Goal: Obtain resource: Download file/media

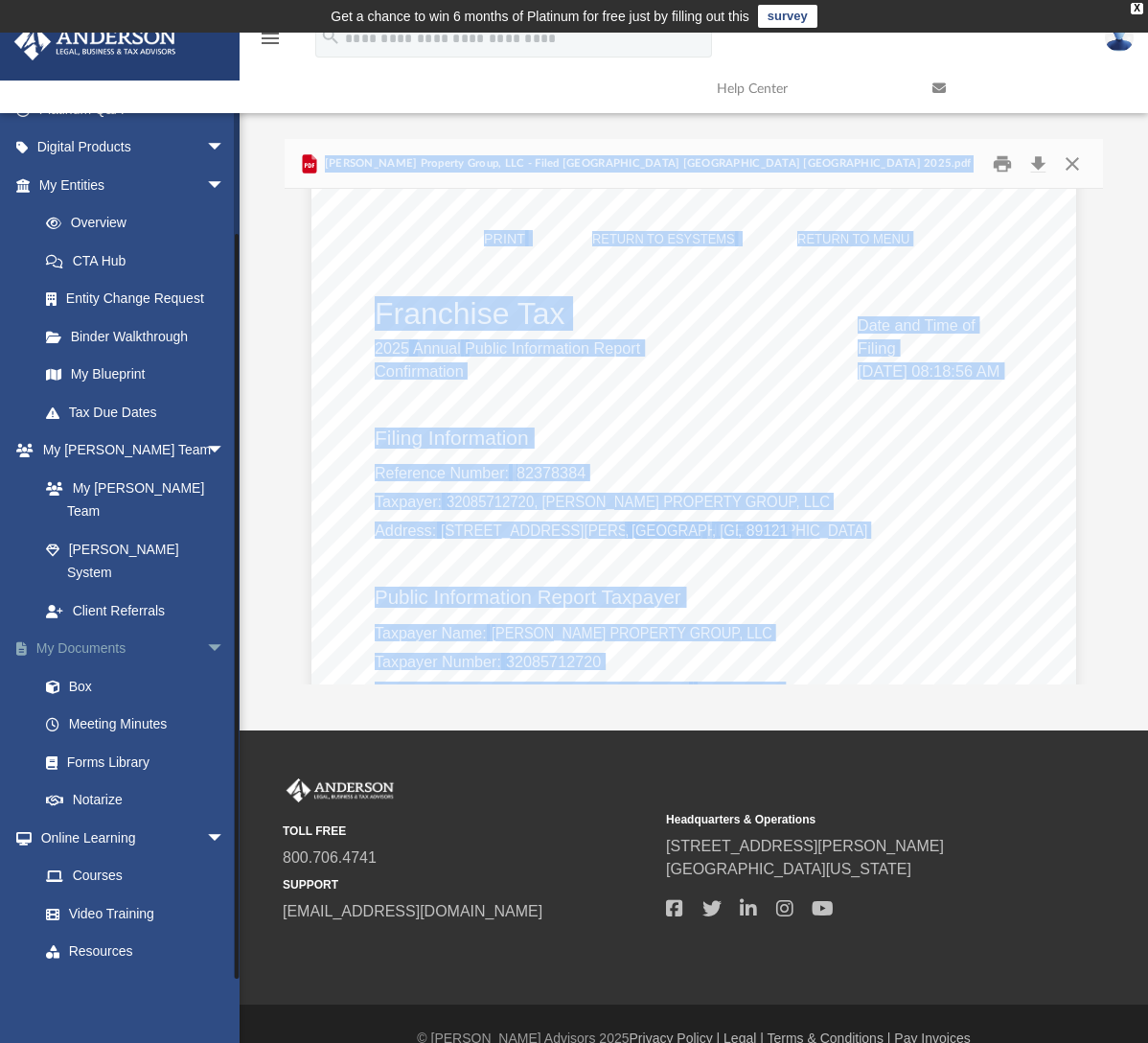
scroll to position [172, 0]
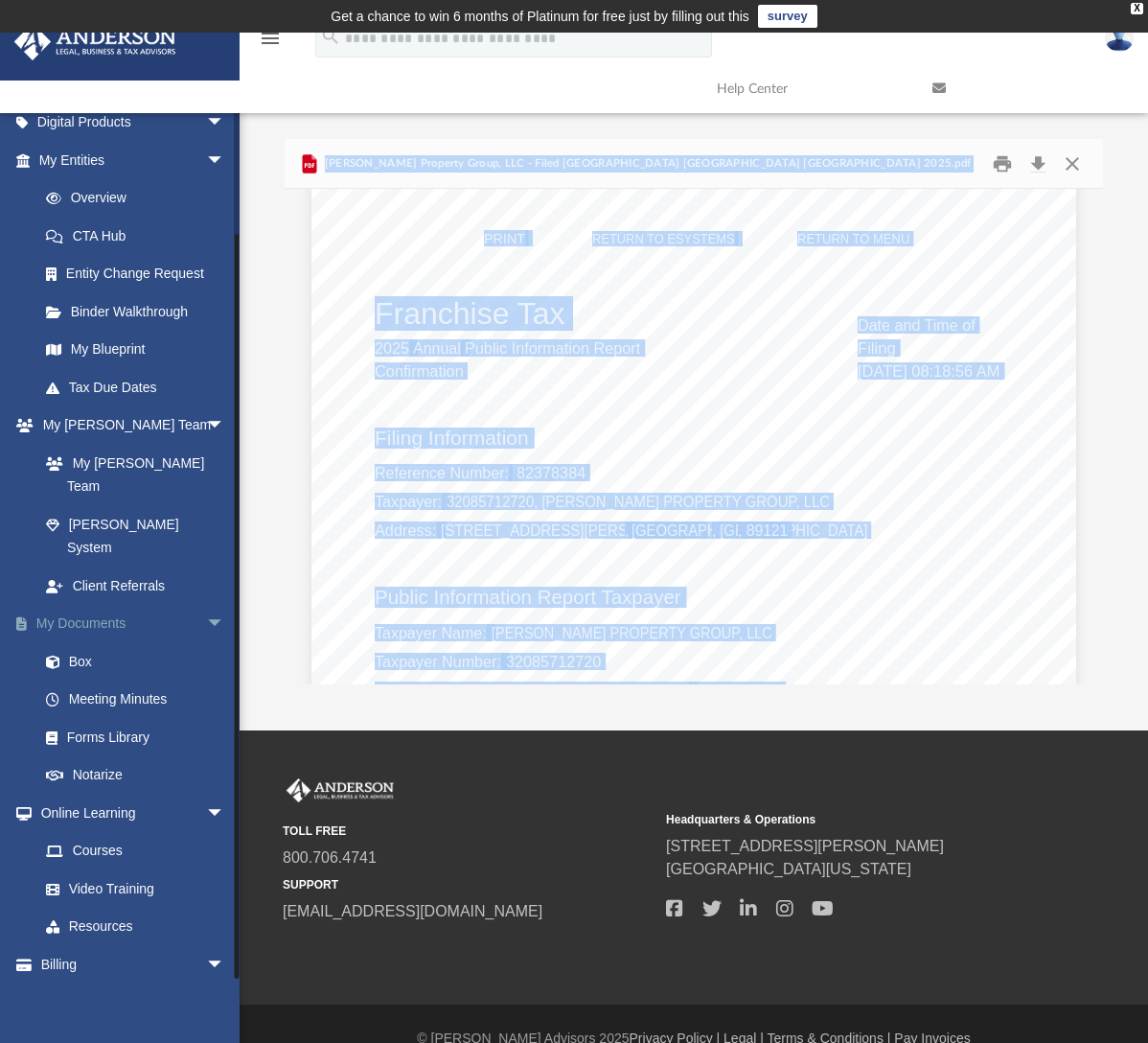
click at [87, 605] on link "My Documents arrow_drop_down" at bounding box center [134, 624] width 240 height 39
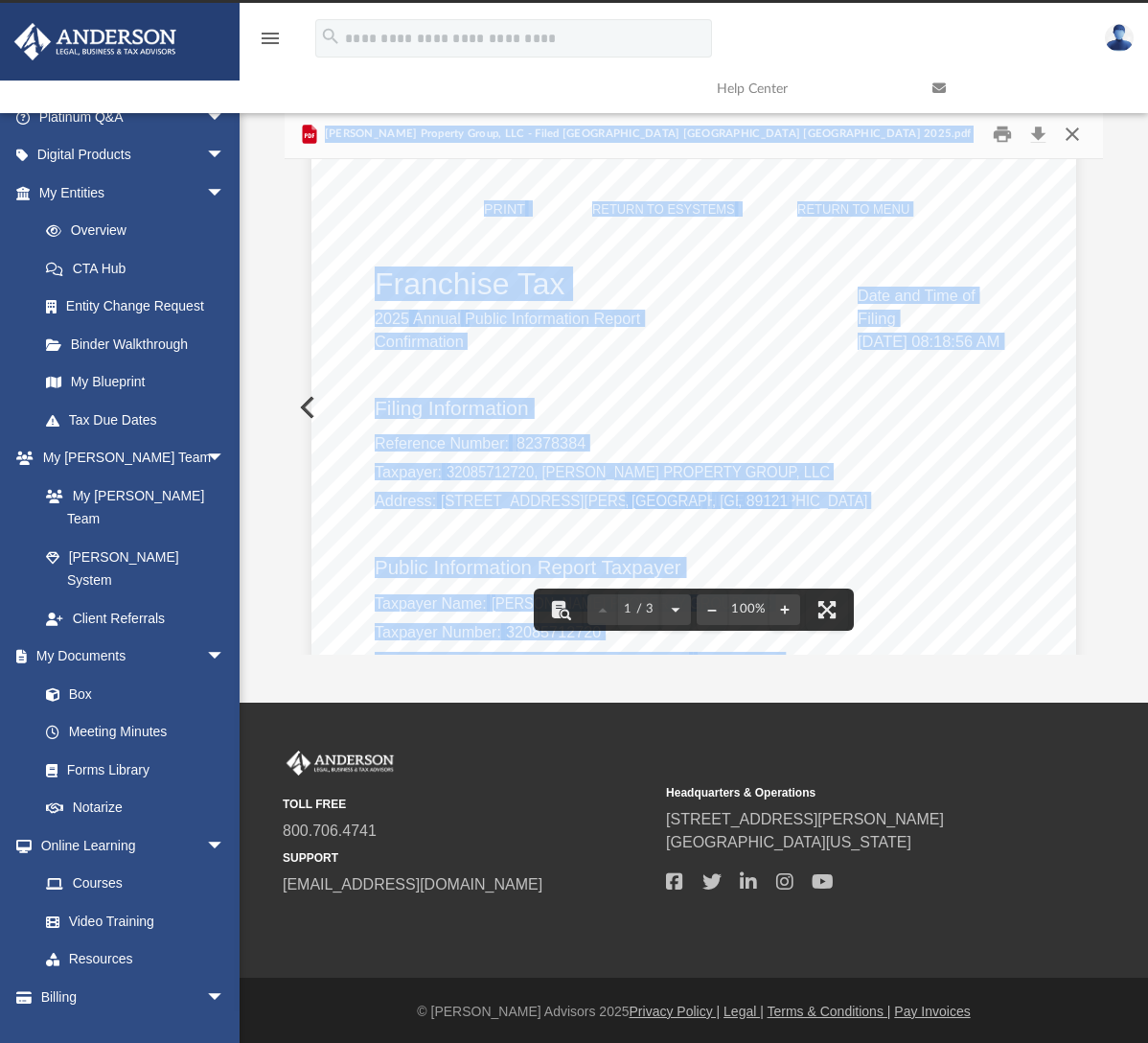
click at [1067, 133] on button "Close" at bounding box center [1073, 134] width 35 height 30
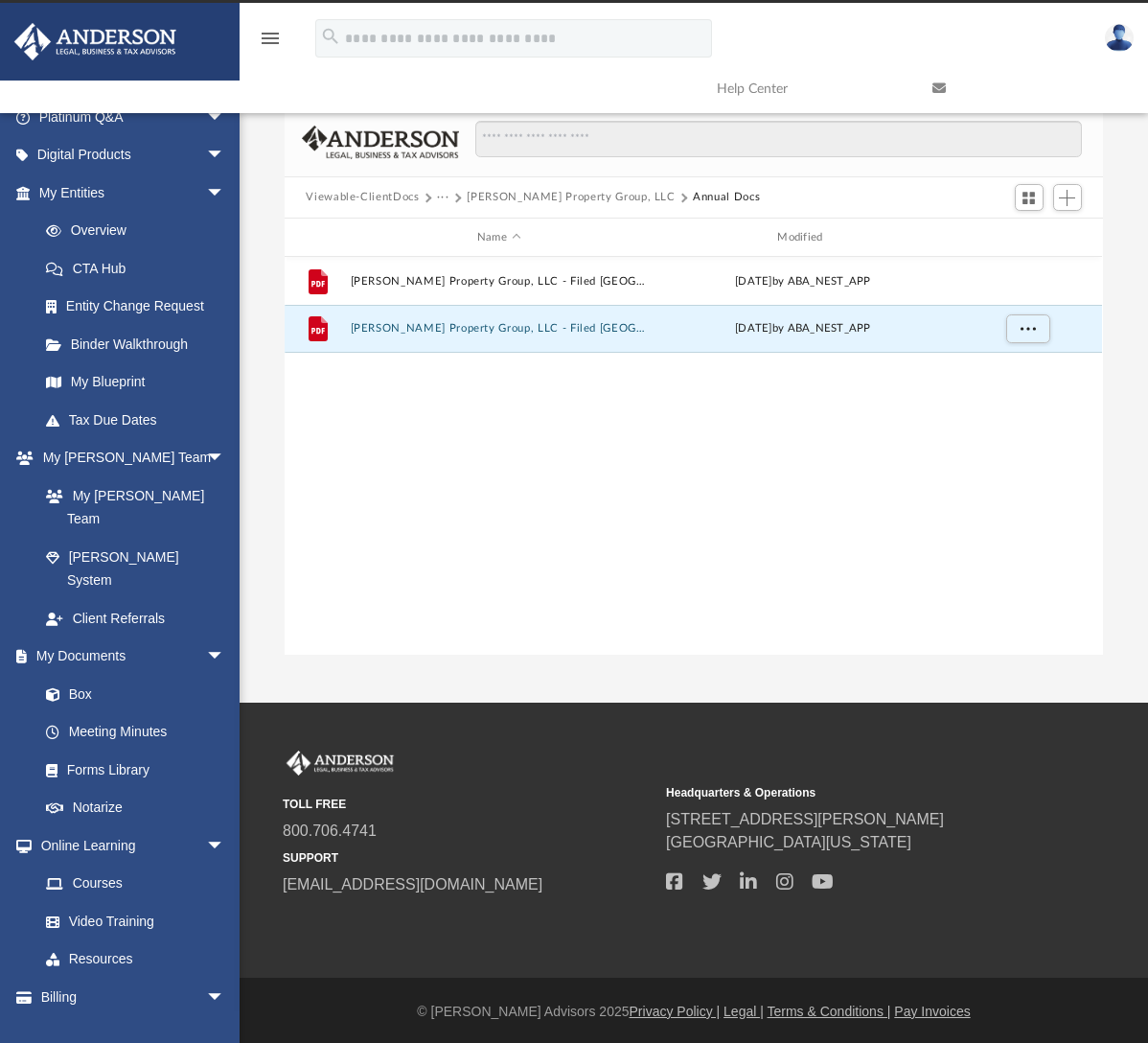
click at [517, 199] on button "[PERSON_NAME] Property Group, LLC" at bounding box center [570, 197] width 208 height 17
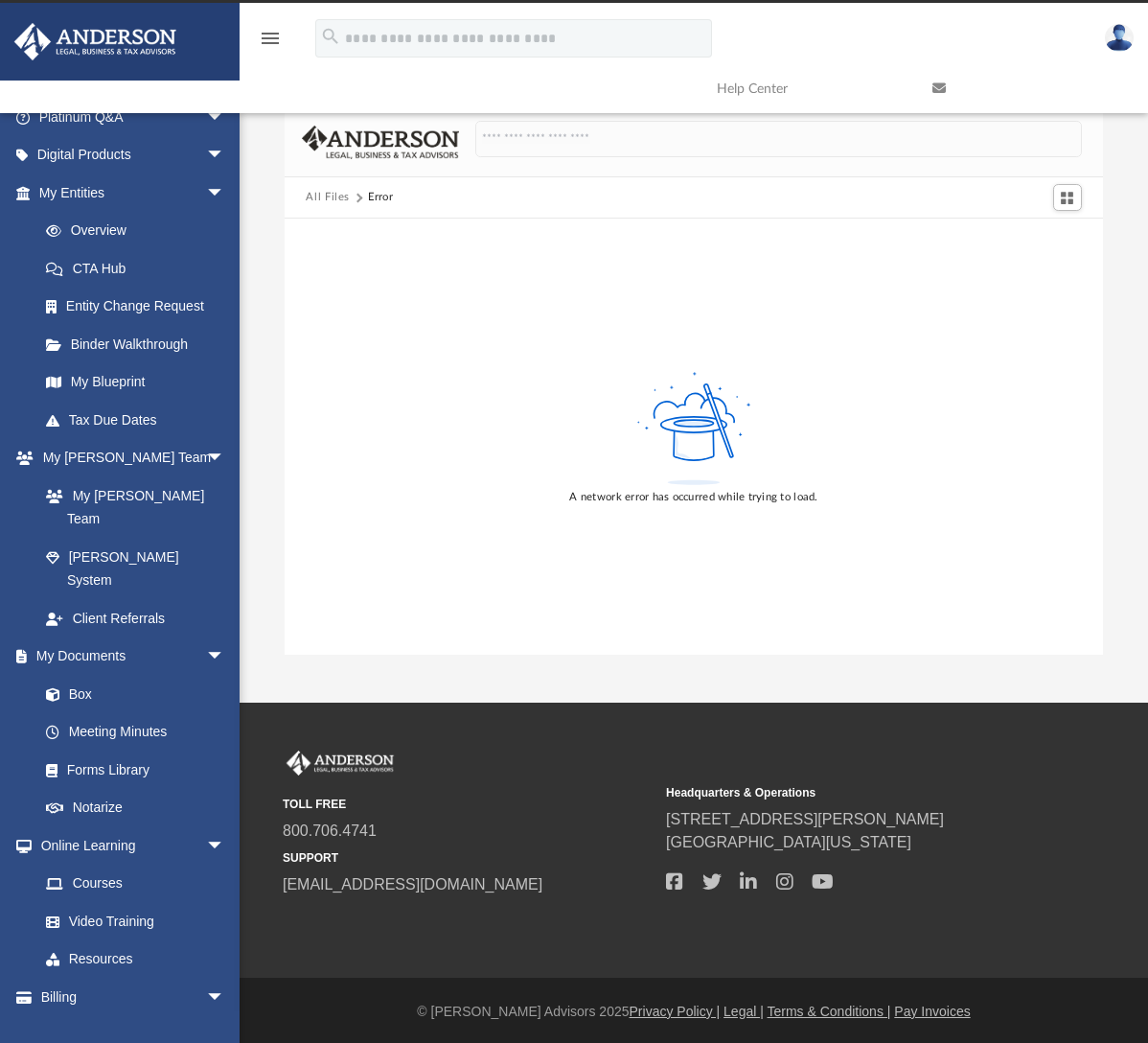
click at [334, 192] on button "All Files" at bounding box center [328, 197] width 44 height 17
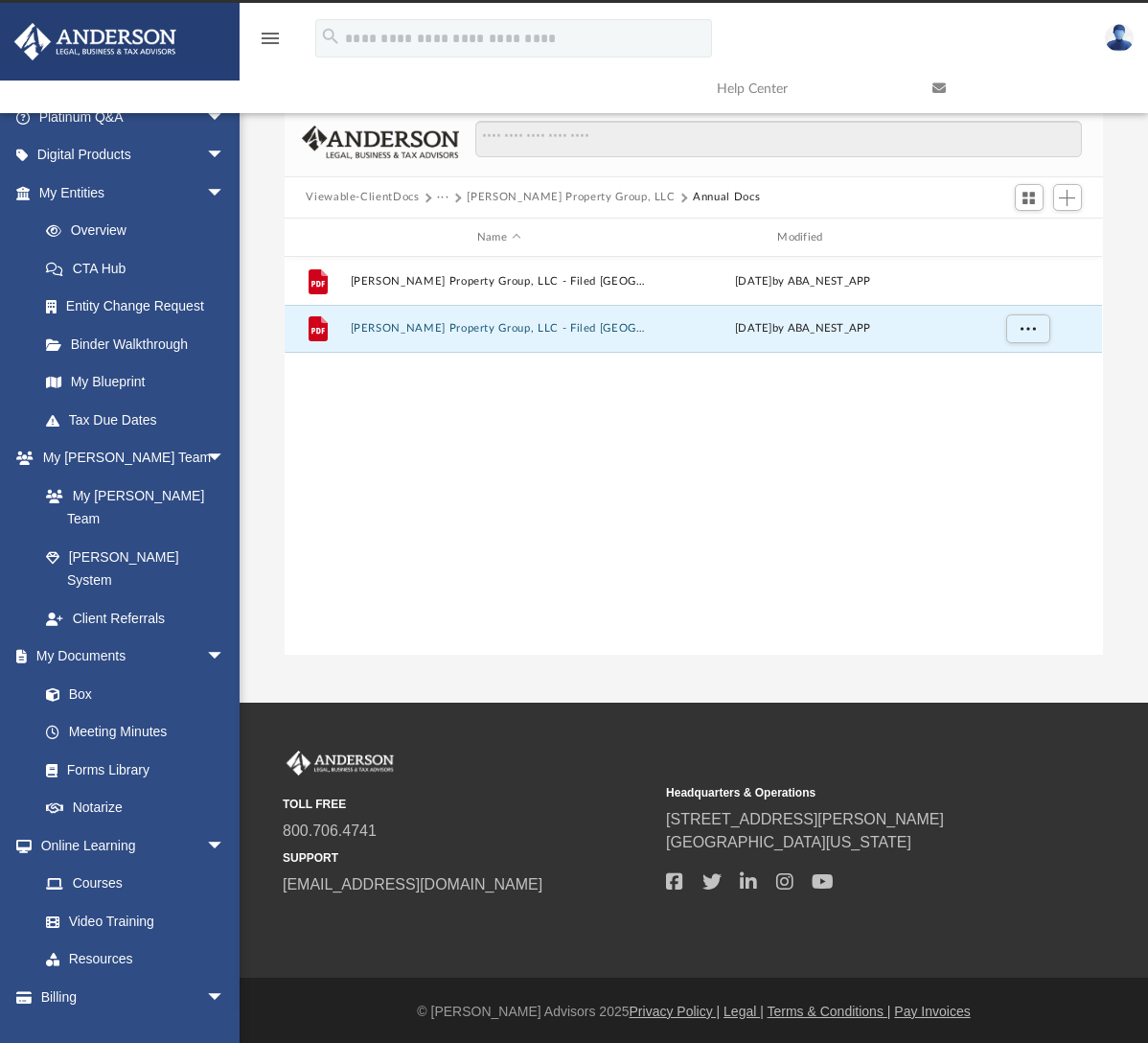
scroll to position [422, 803]
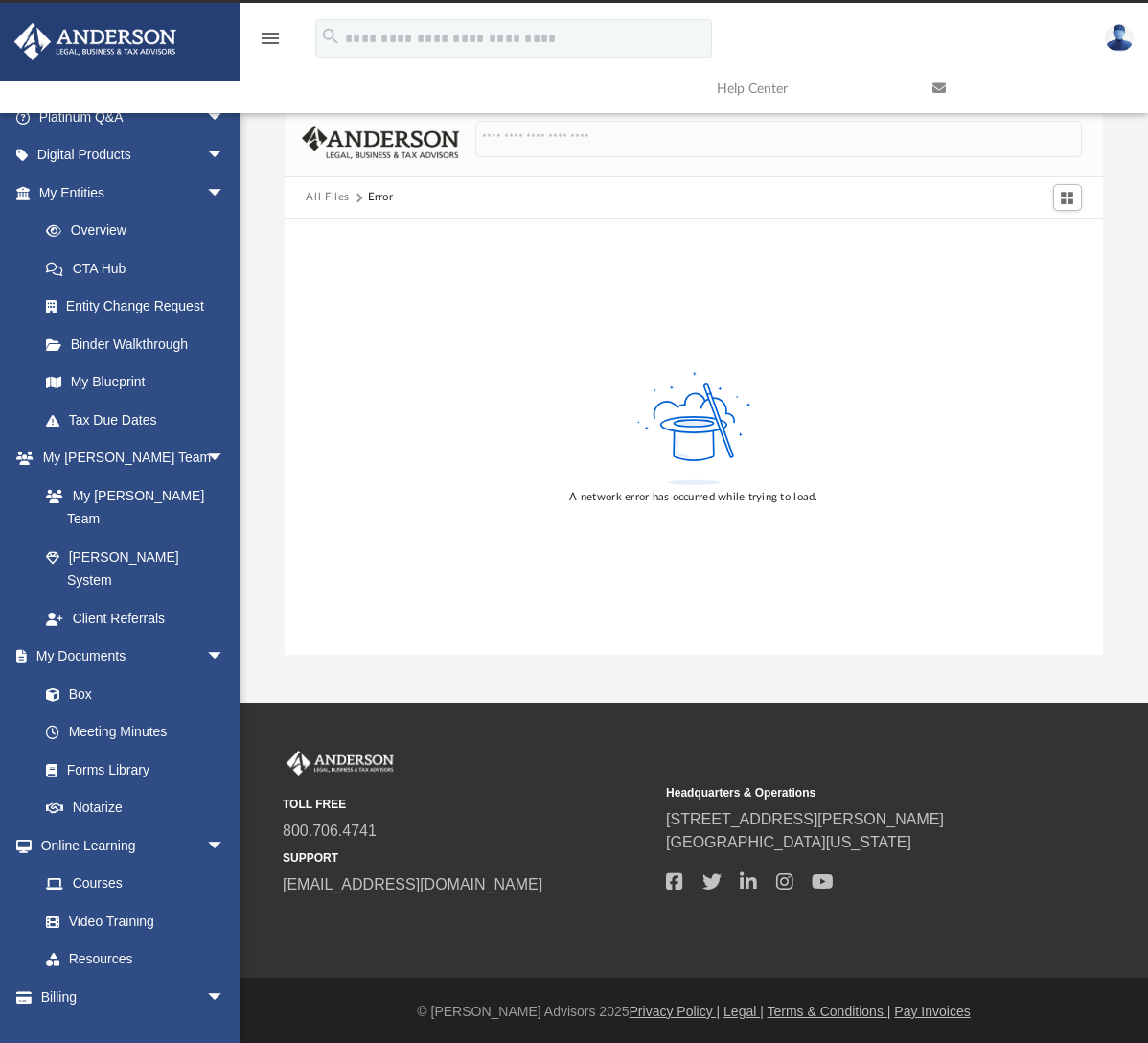
click at [327, 194] on button "All Files" at bounding box center [328, 197] width 44 height 17
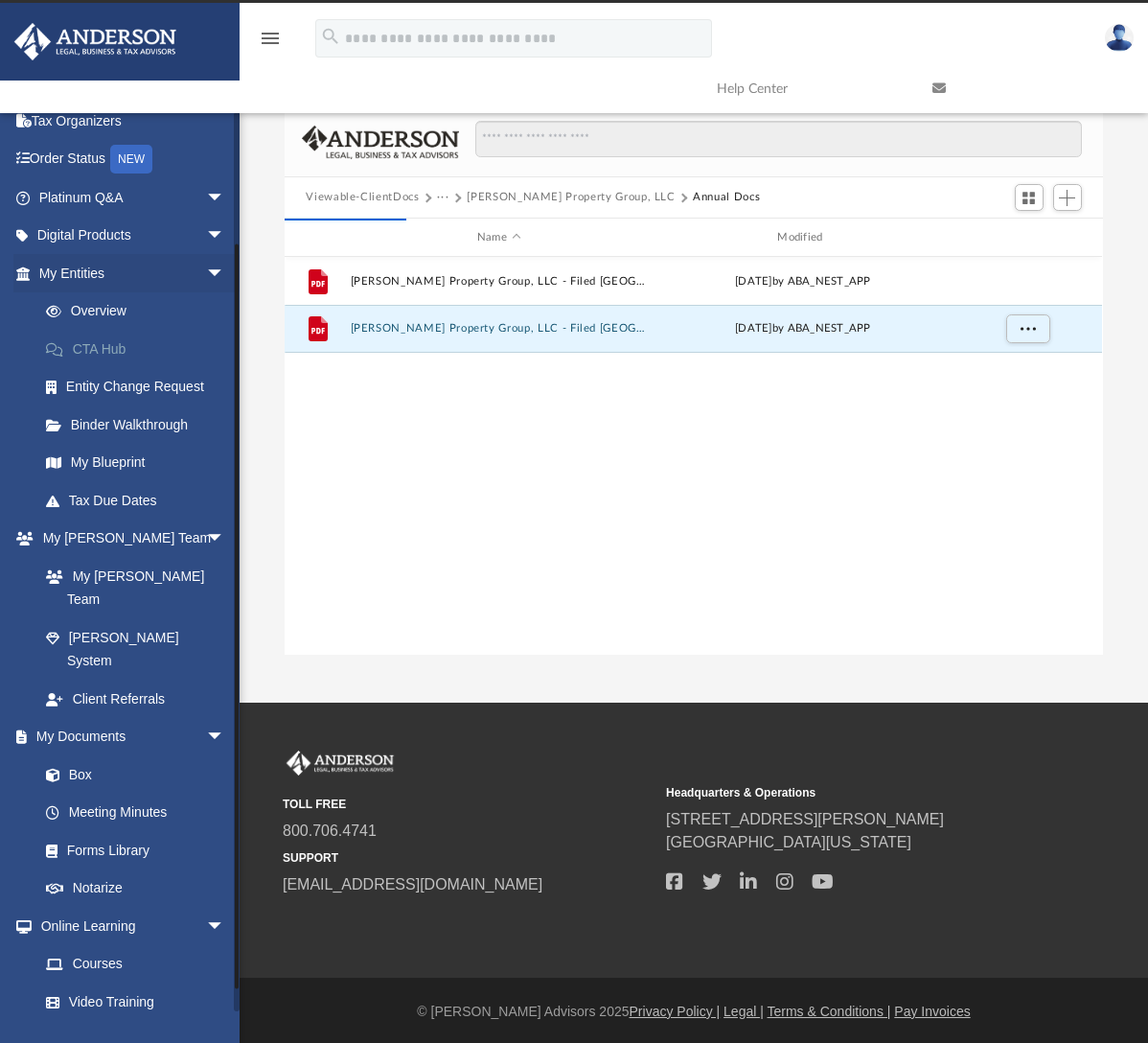
scroll to position [0, 0]
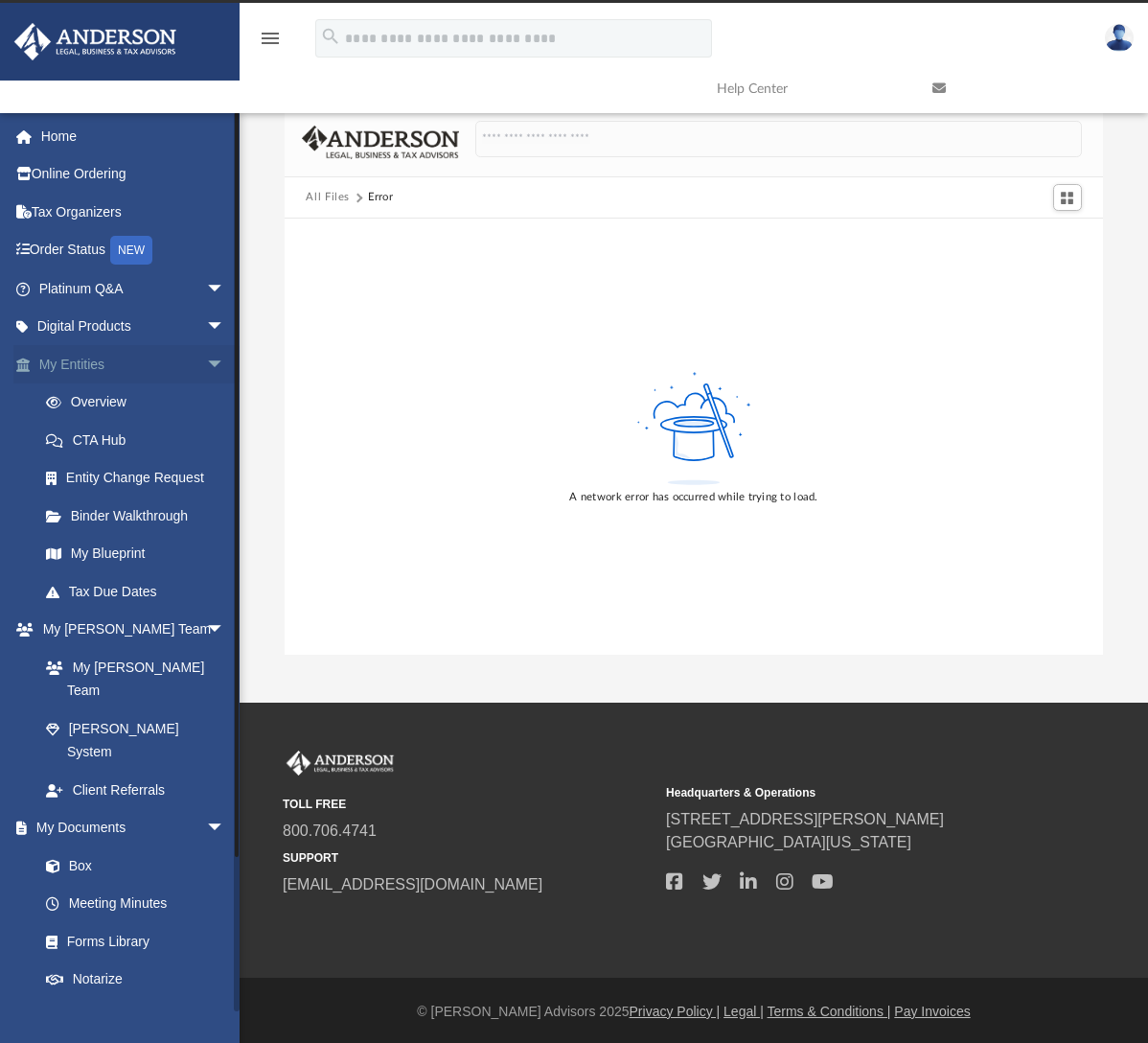
click at [80, 357] on link "My Entities arrow_drop_down" at bounding box center [134, 364] width 240 height 39
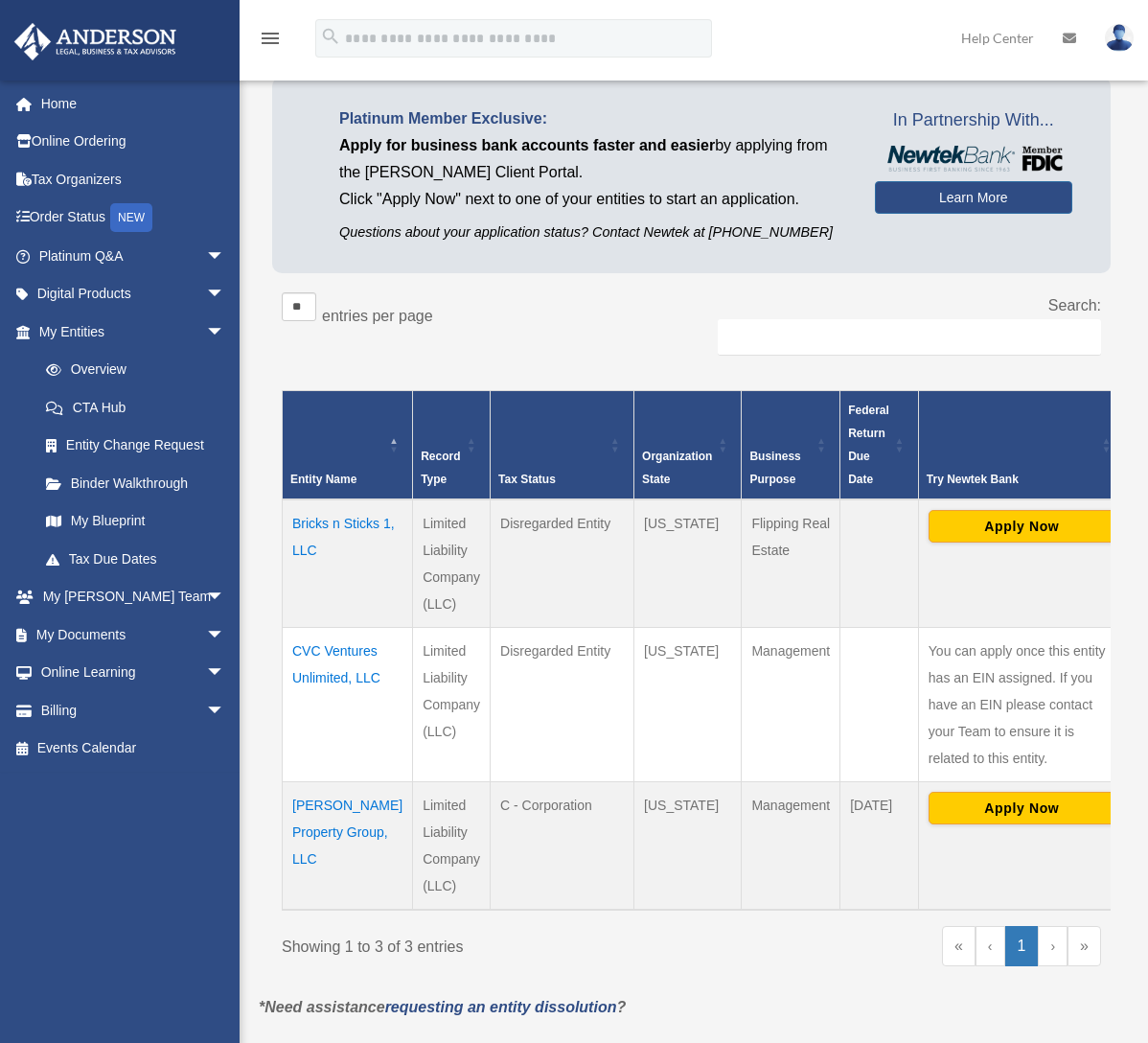
scroll to position [192, 0]
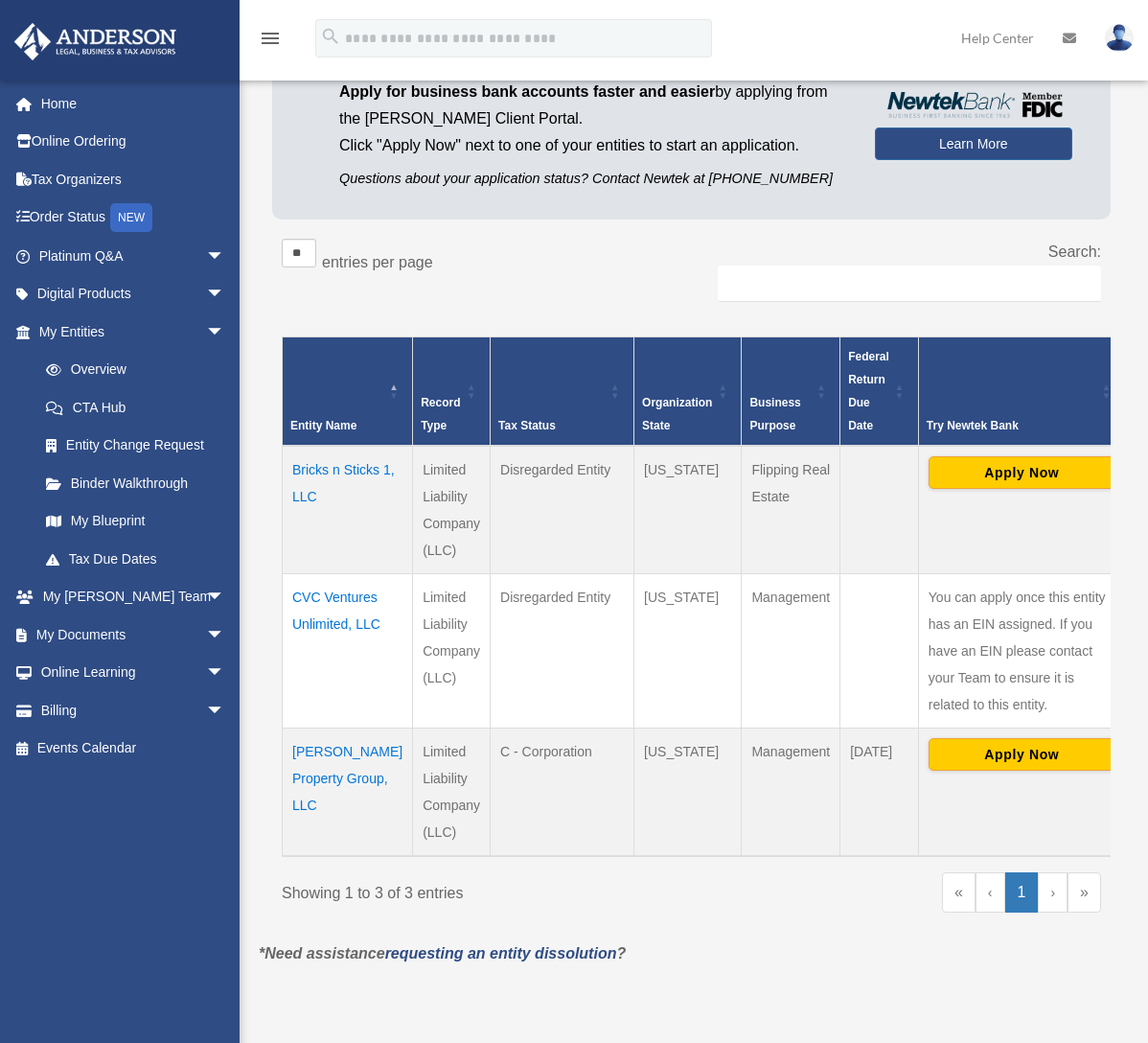
click at [308, 800] on td "[PERSON_NAME] Property Group, LLC" at bounding box center [348, 792] width 130 height 128
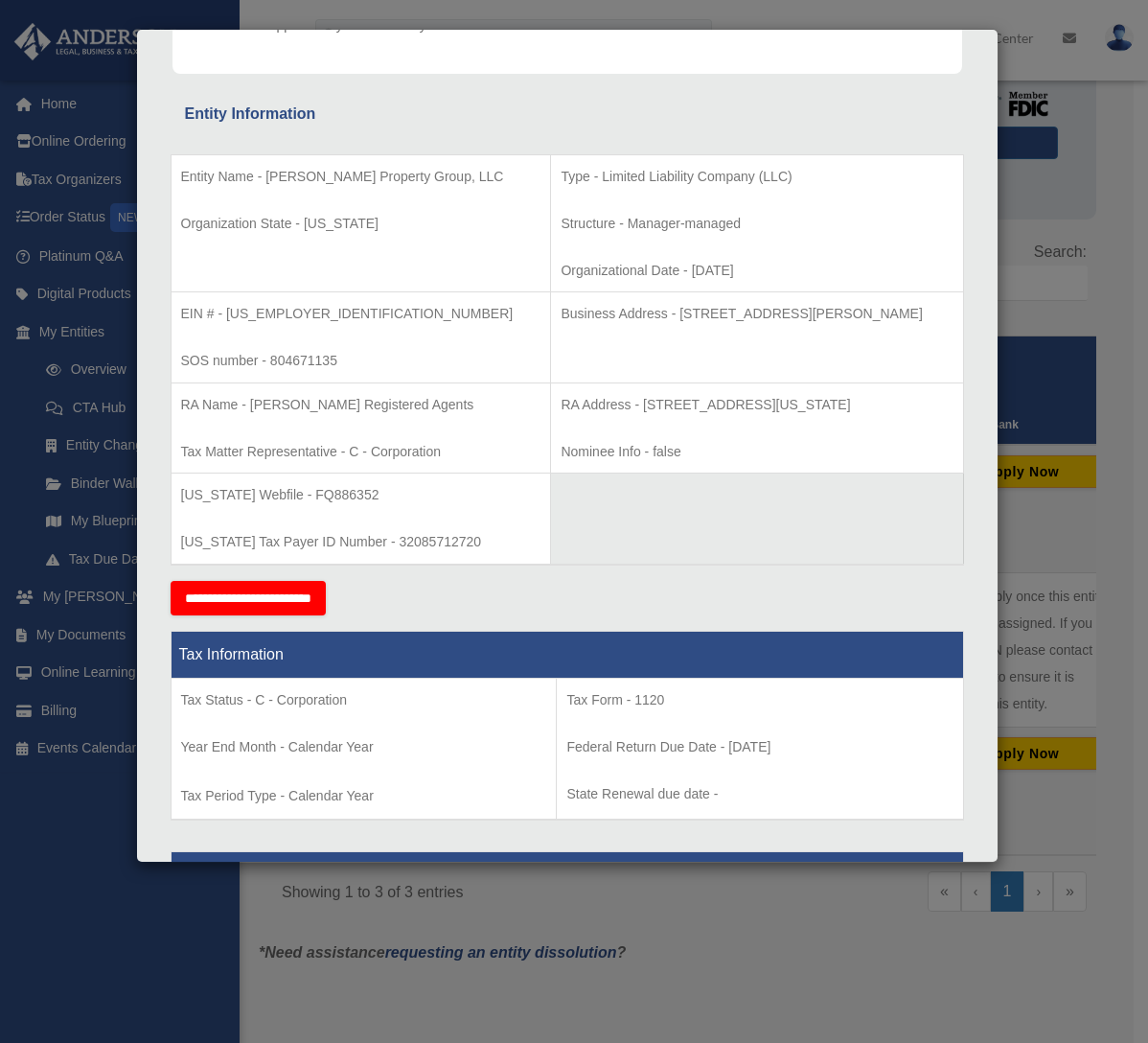
scroll to position [69, 0]
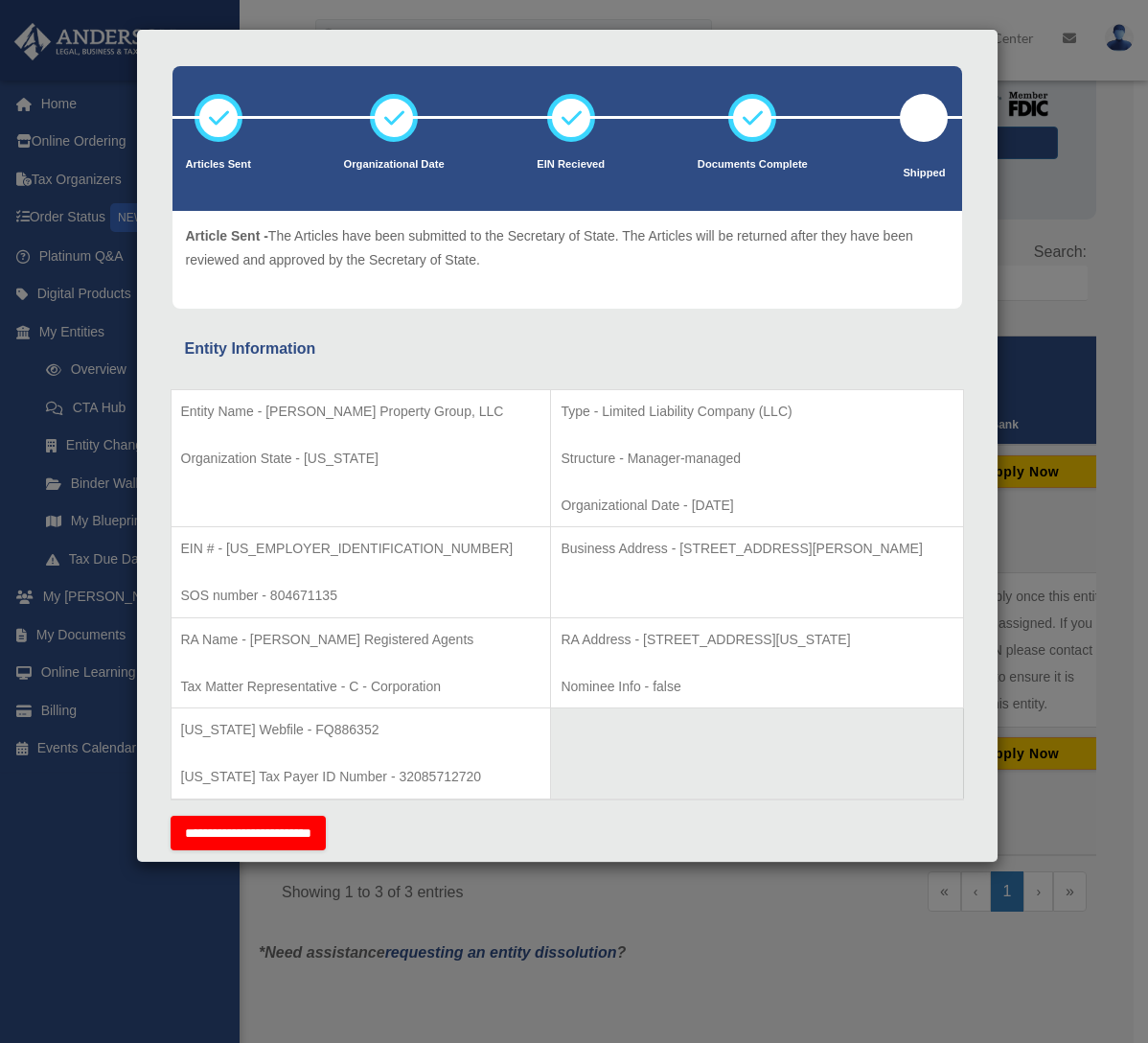
click at [98, 873] on div "Details × Articles Sent Organizational Date" at bounding box center [574, 522] width 1148 height 1043
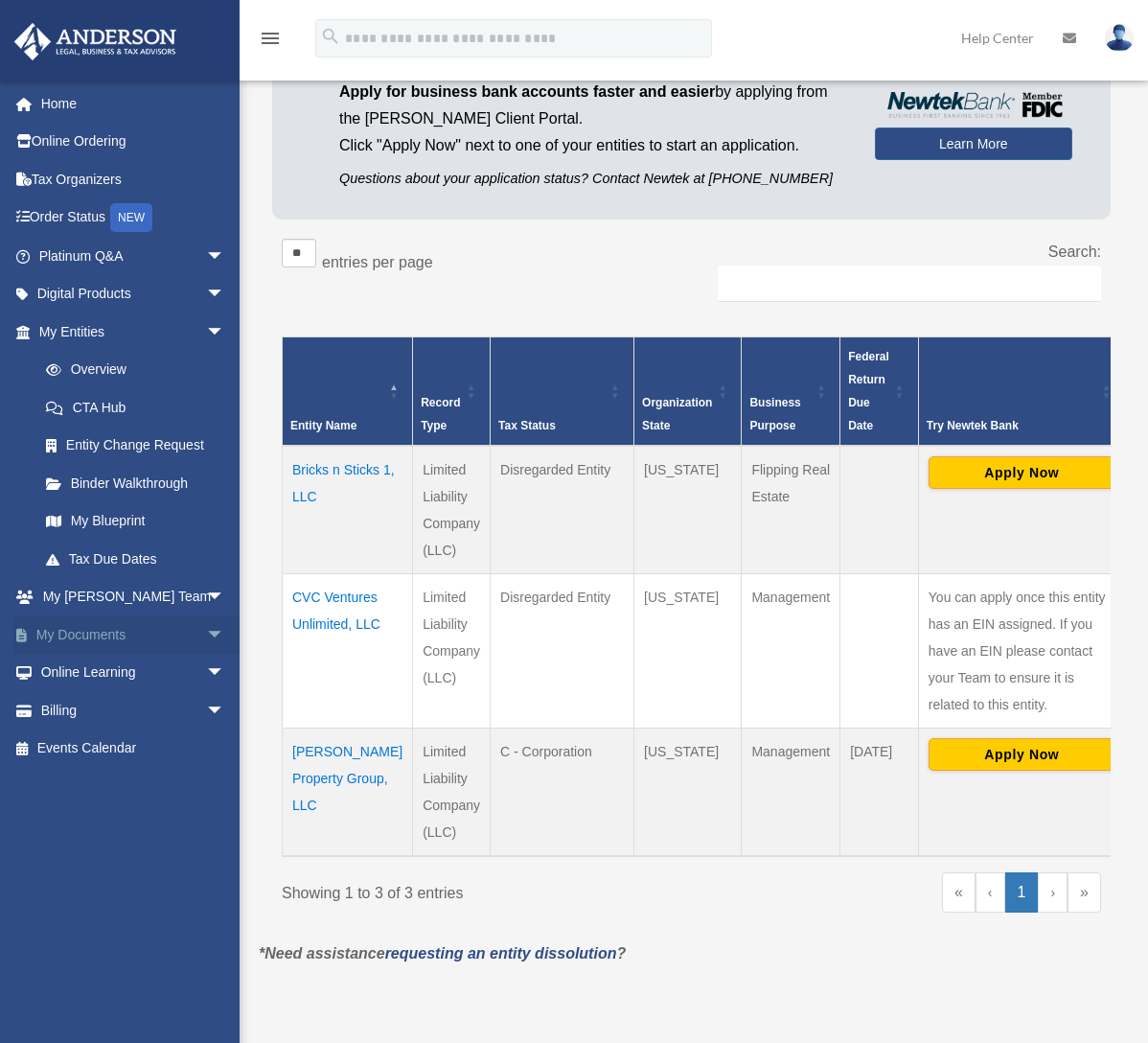
click at [207, 631] on span "arrow_drop_down" at bounding box center [225, 636] width 39 height 40
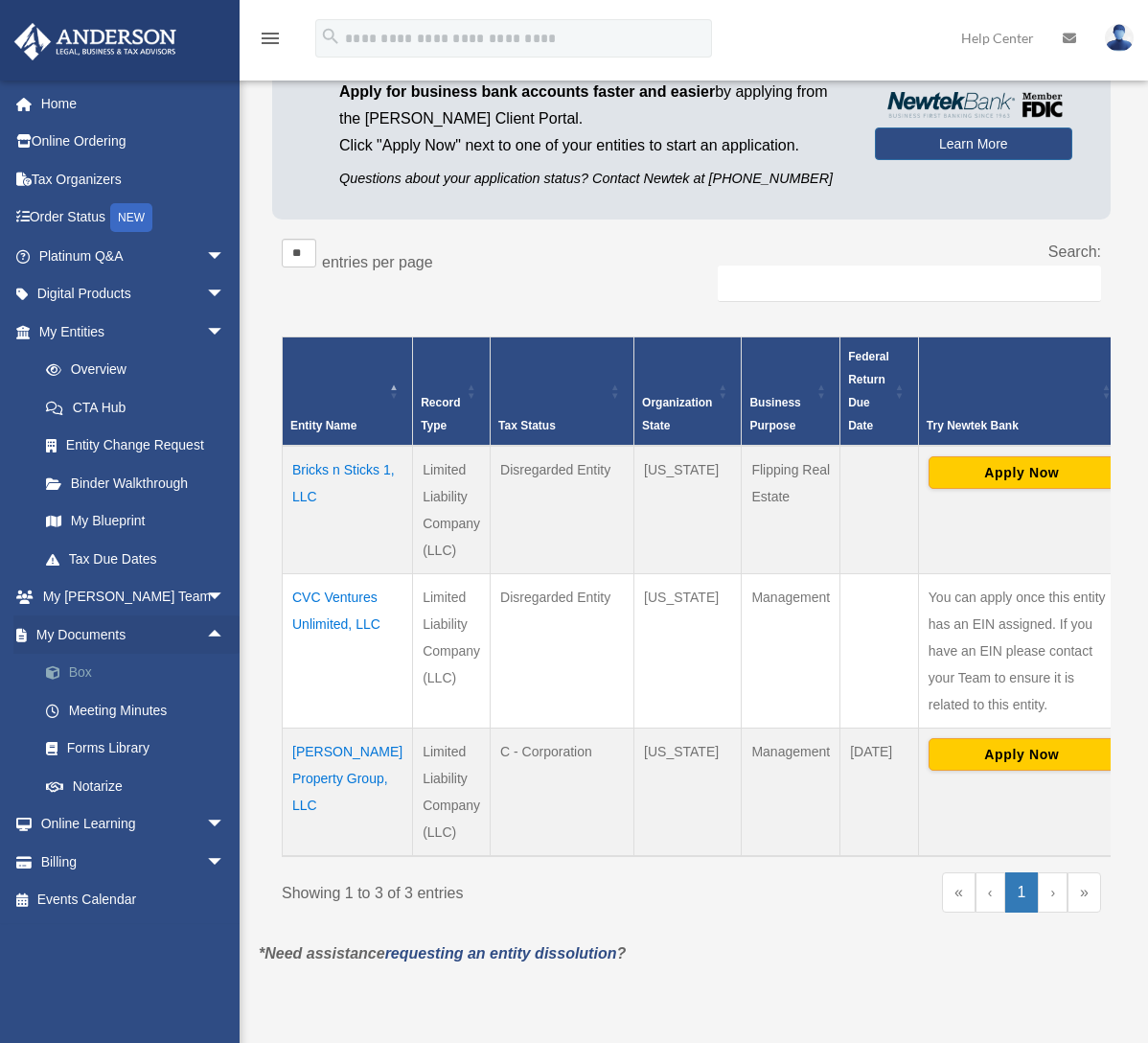
click at [85, 674] on link "Box" at bounding box center [140, 672] width 227 height 39
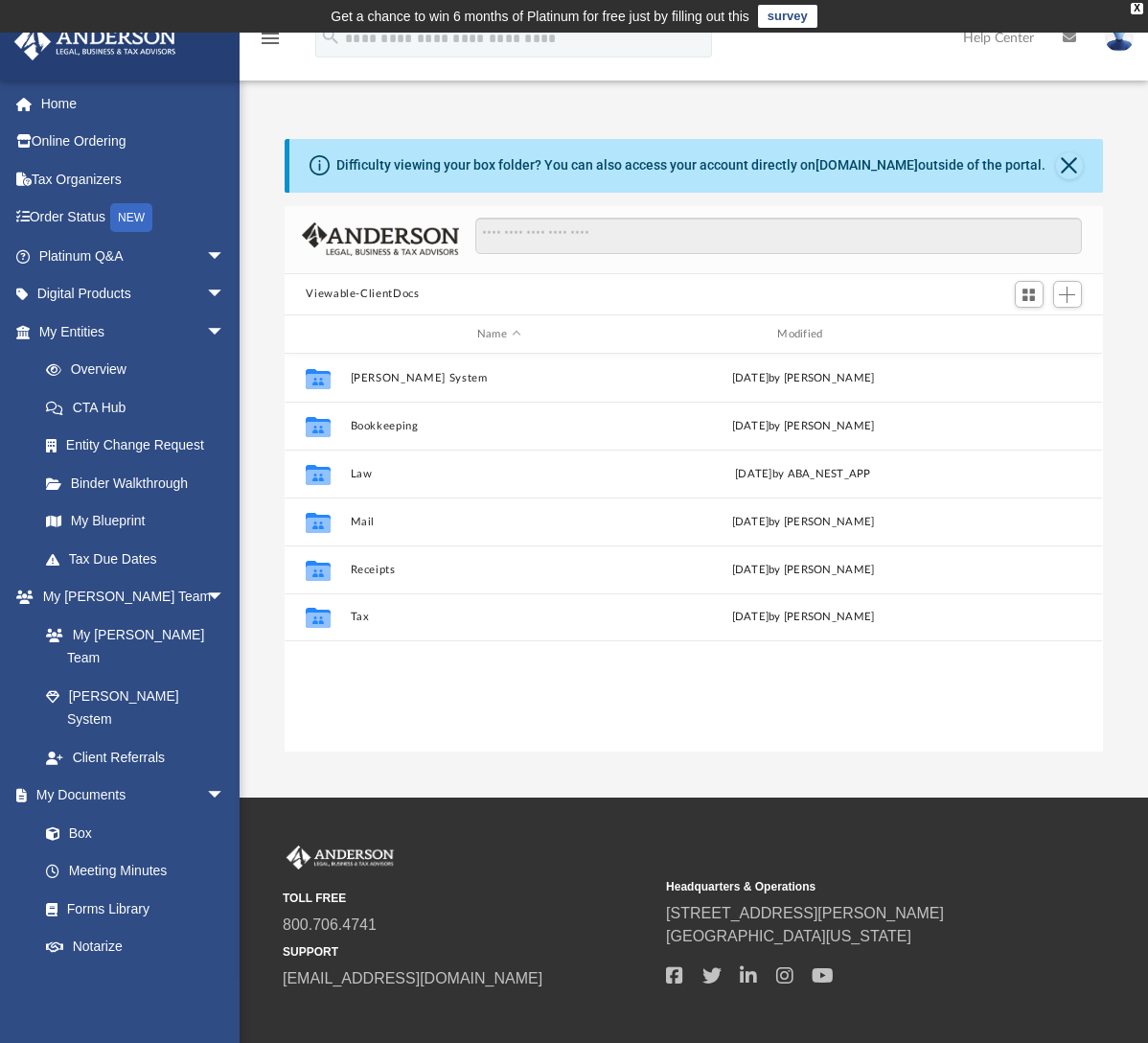
scroll to position [422, 803]
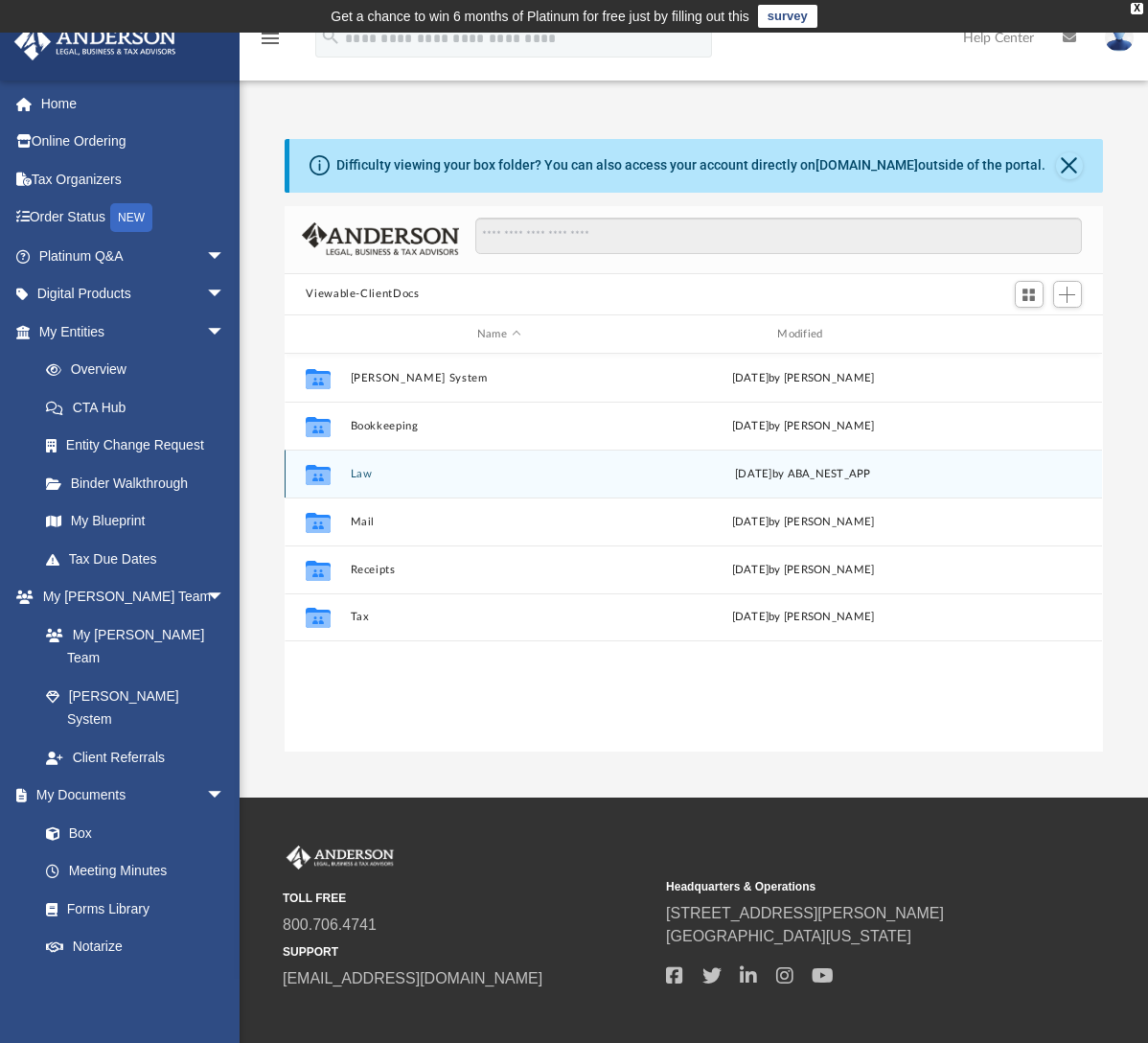
click at [362, 477] on button "Law" at bounding box center [499, 474] width 296 height 13
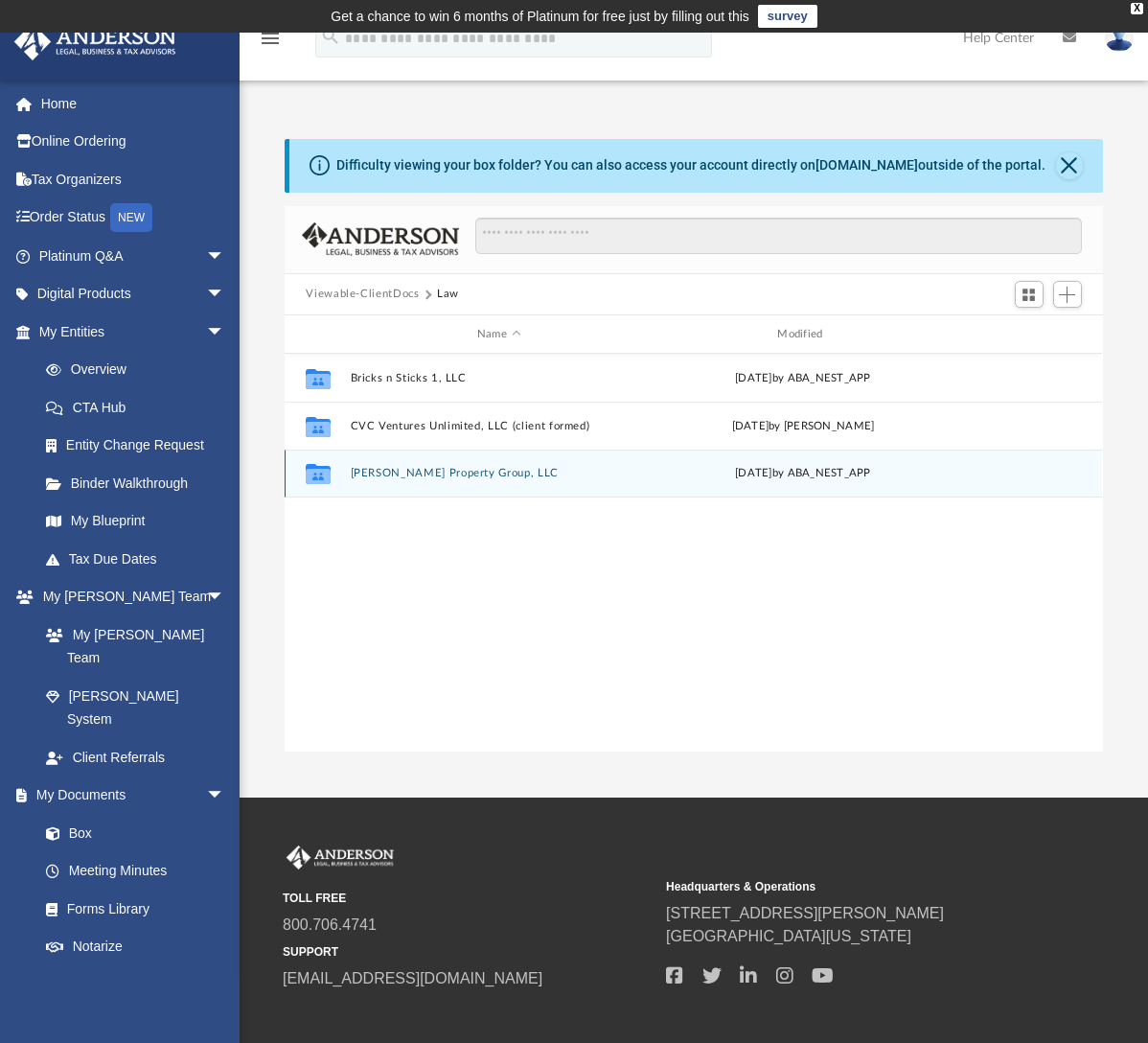
click at [375, 471] on button "[PERSON_NAME] Property Group, LLC" at bounding box center [499, 474] width 296 height 13
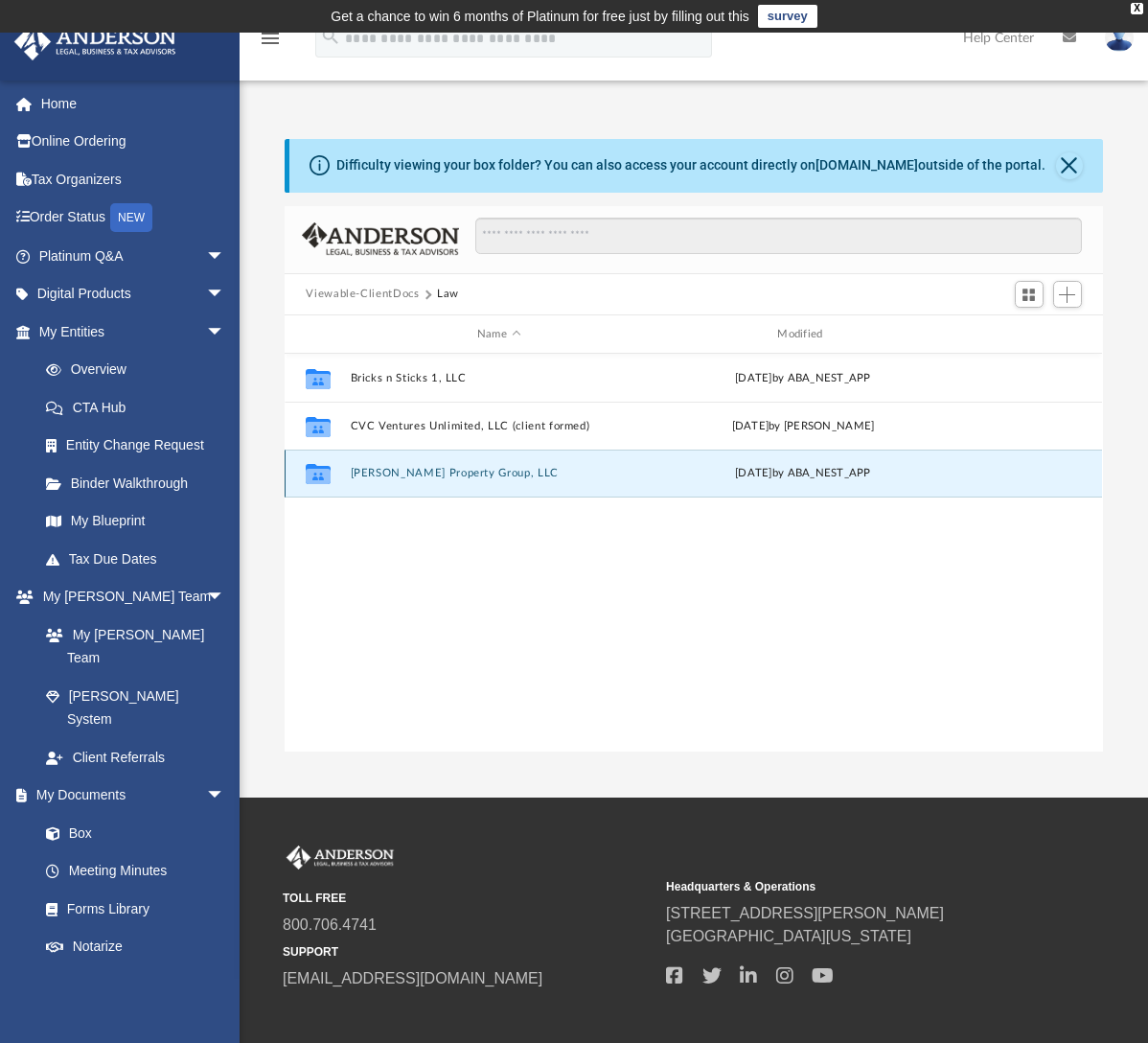
click at [376, 471] on button "[PERSON_NAME] Property Group, LLC" at bounding box center [499, 474] width 296 height 13
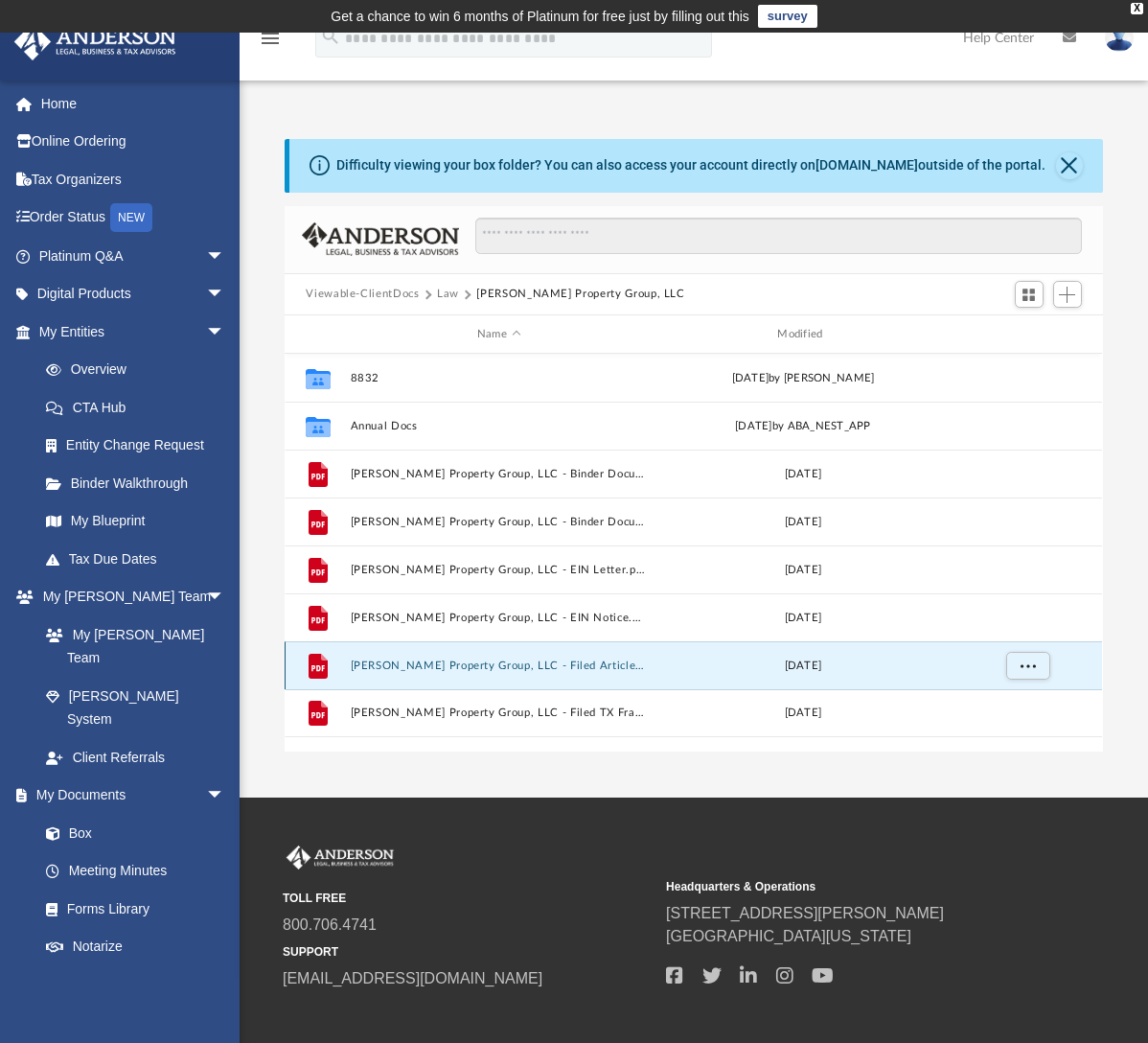
click at [454, 661] on button "[PERSON_NAME] Property Group, LLC - Filed Articles.pdf" at bounding box center [499, 666] width 296 height 13
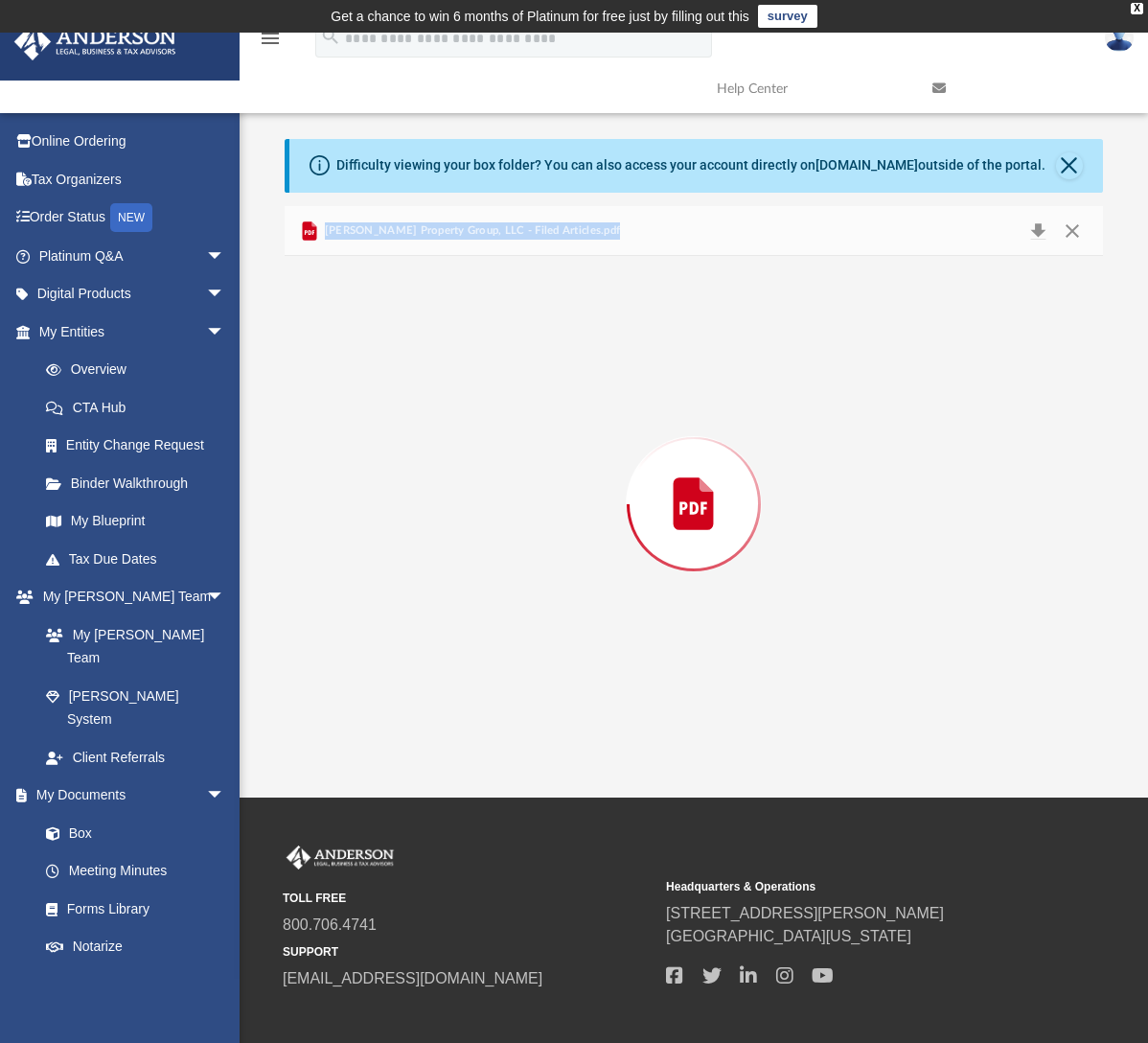
click at [454, 661] on div "Preview" at bounding box center [693, 504] width 817 height 495
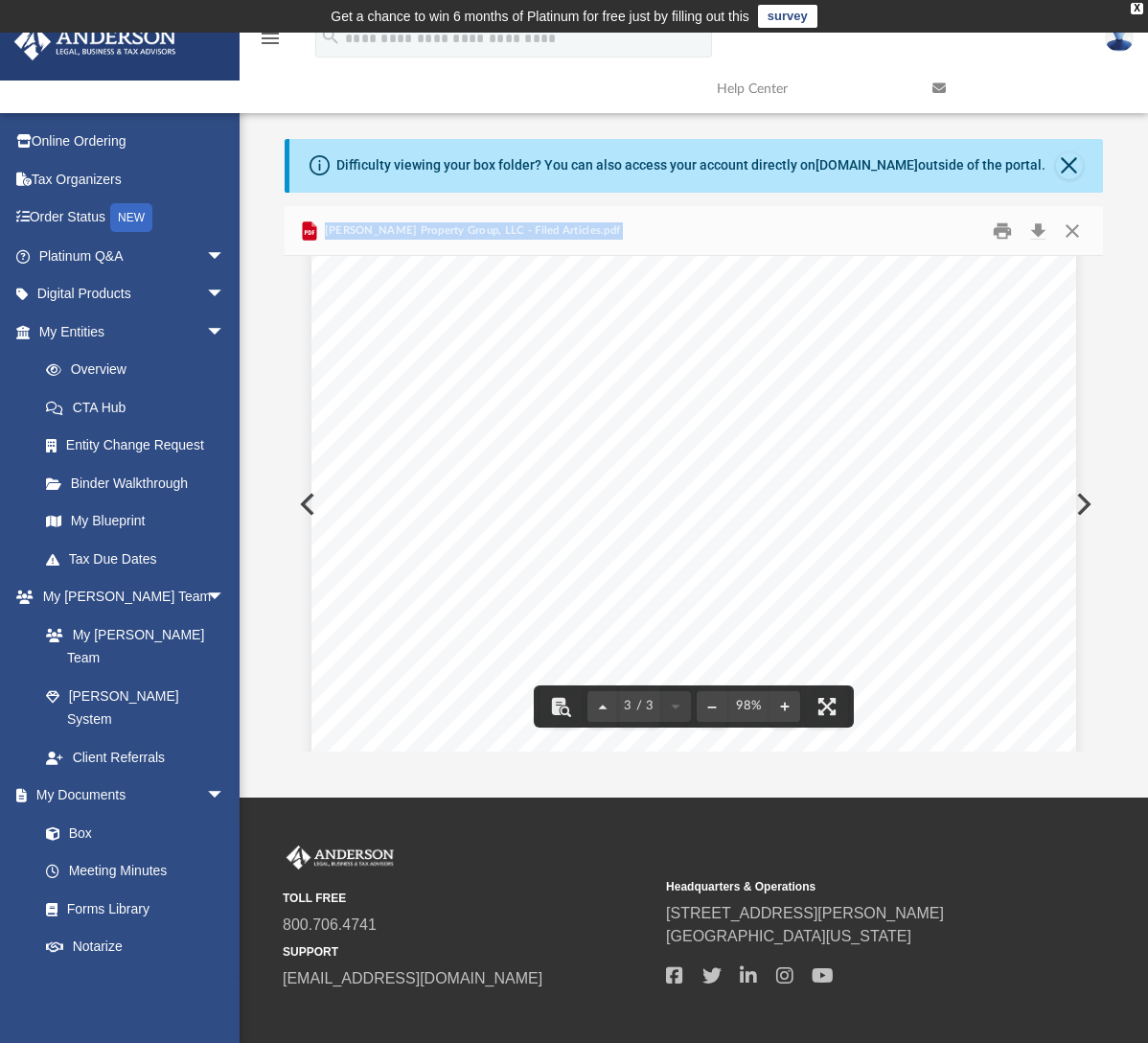
scroll to position [1890, 0]
click at [1062, 168] on button "Close" at bounding box center [1070, 165] width 27 height 27
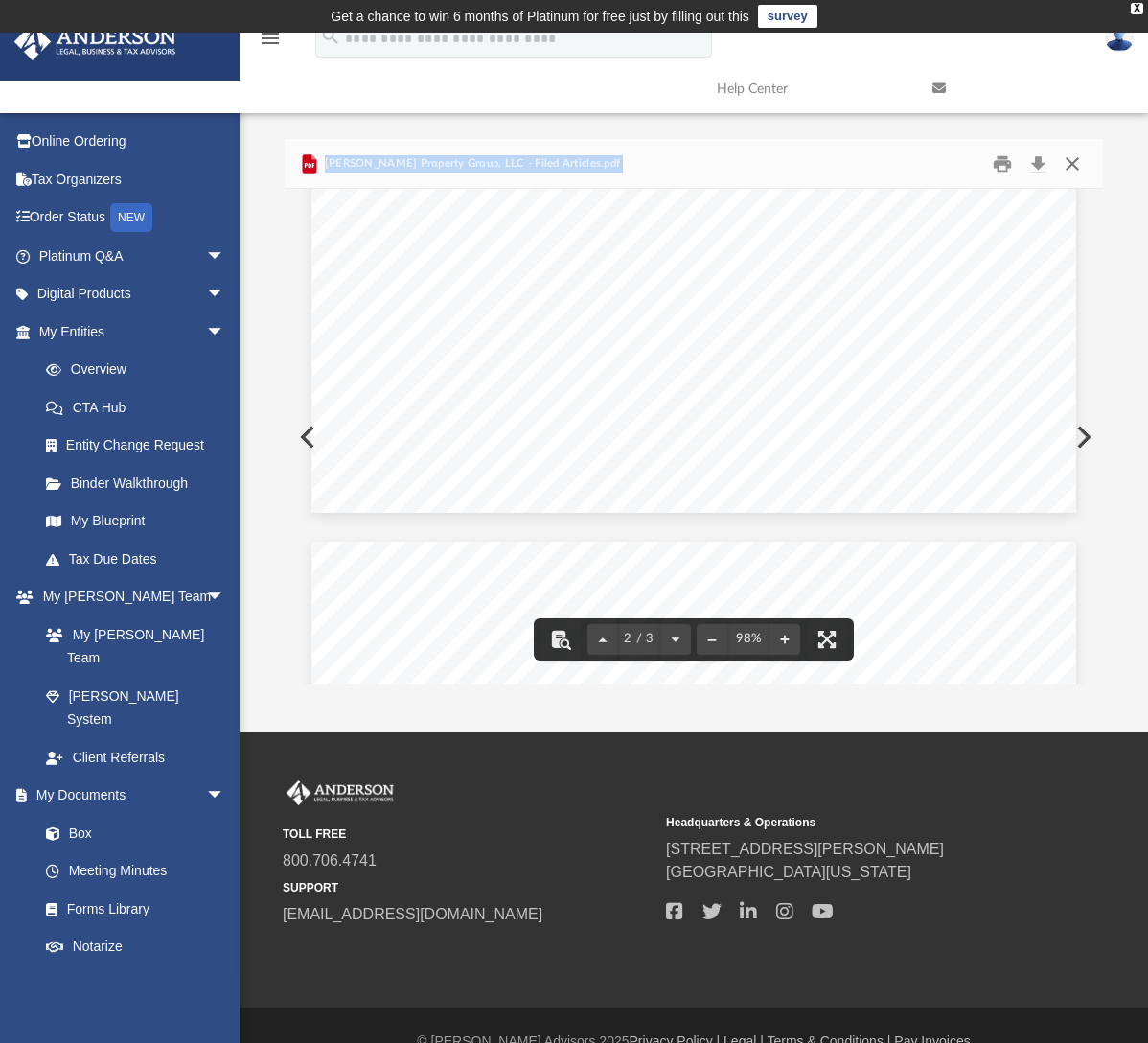
scroll to position [1699, 0]
click at [1074, 162] on button "Close" at bounding box center [1073, 164] width 35 height 30
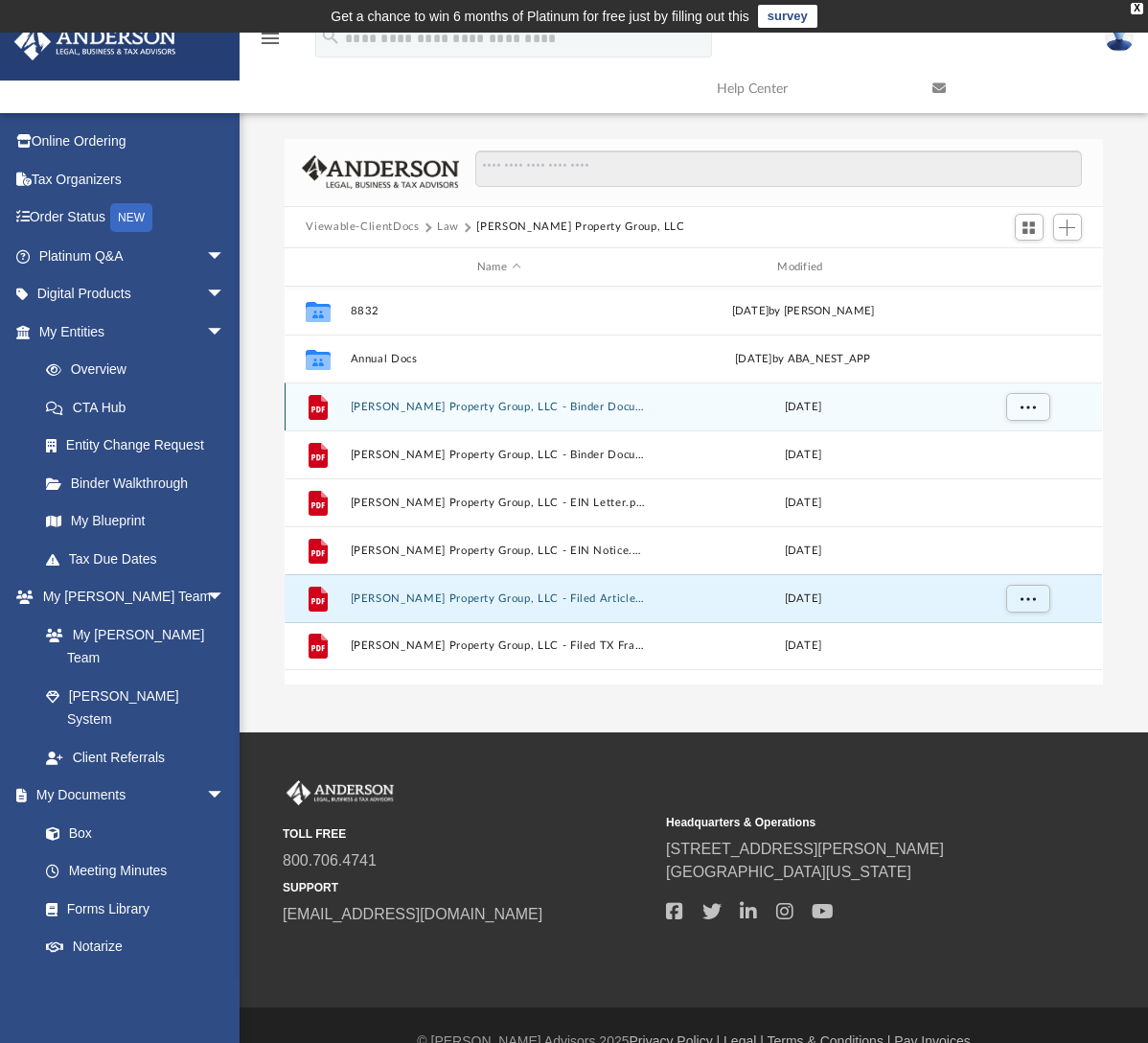
click at [409, 401] on button "[PERSON_NAME] Property Group, LLC - Binder Documents - DocuSigned.pdf" at bounding box center [499, 406] width 296 height 13
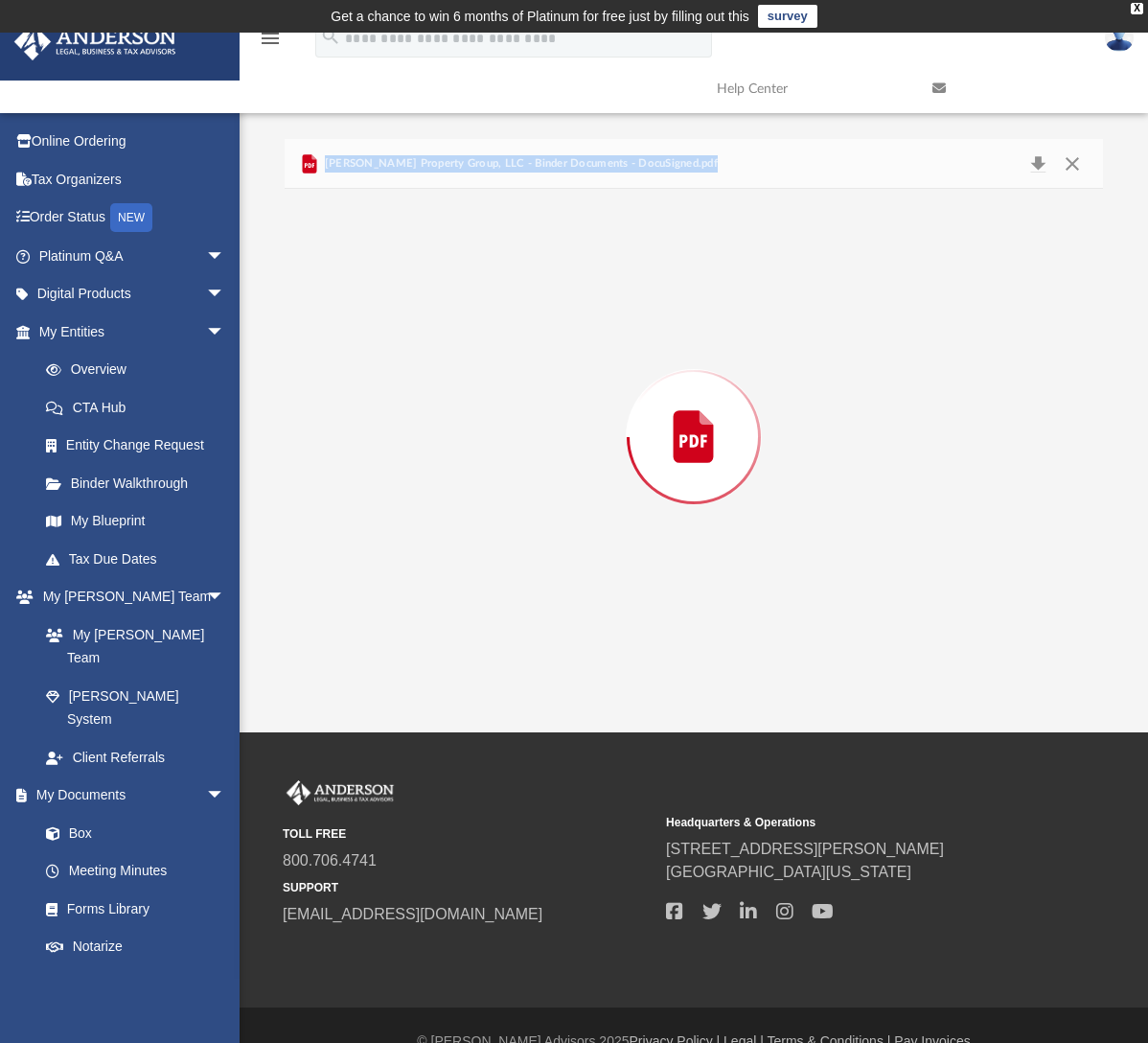
click at [409, 401] on div "Preview" at bounding box center [693, 436] width 817 height 495
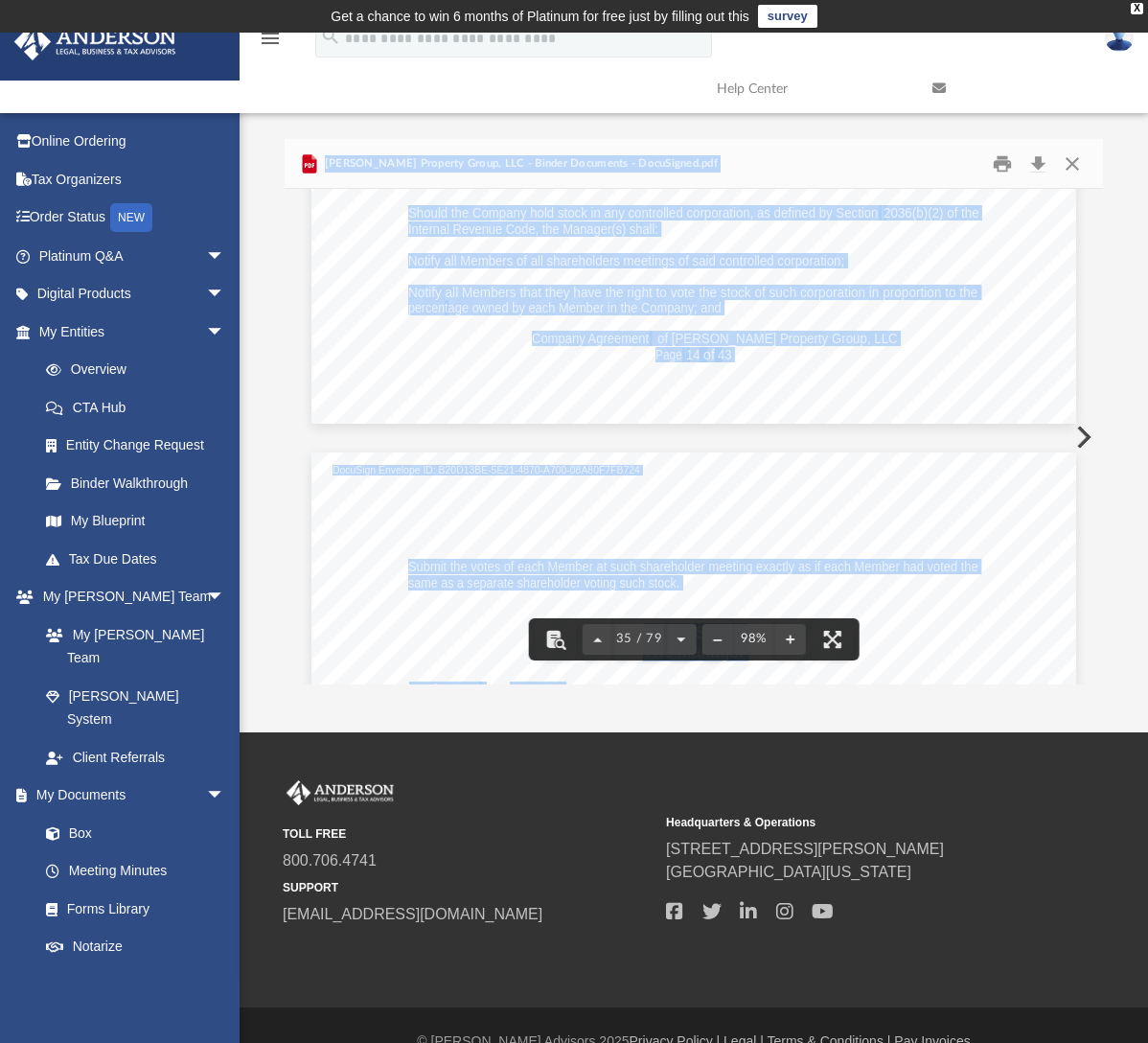
scroll to position [35763, 0]
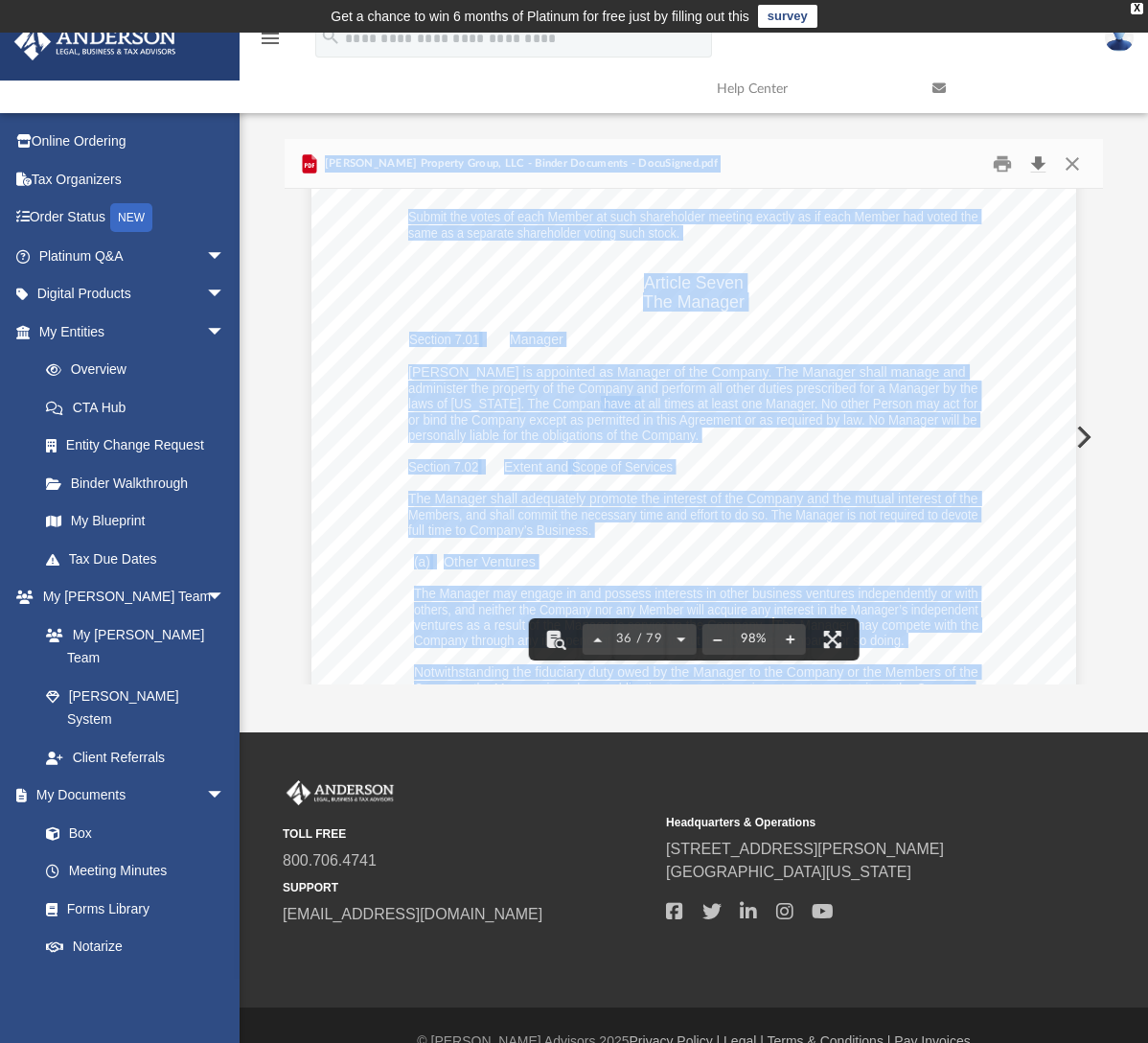
click at [1040, 164] on button "Download" at bounding box center [1039, 164] width 35 height 30
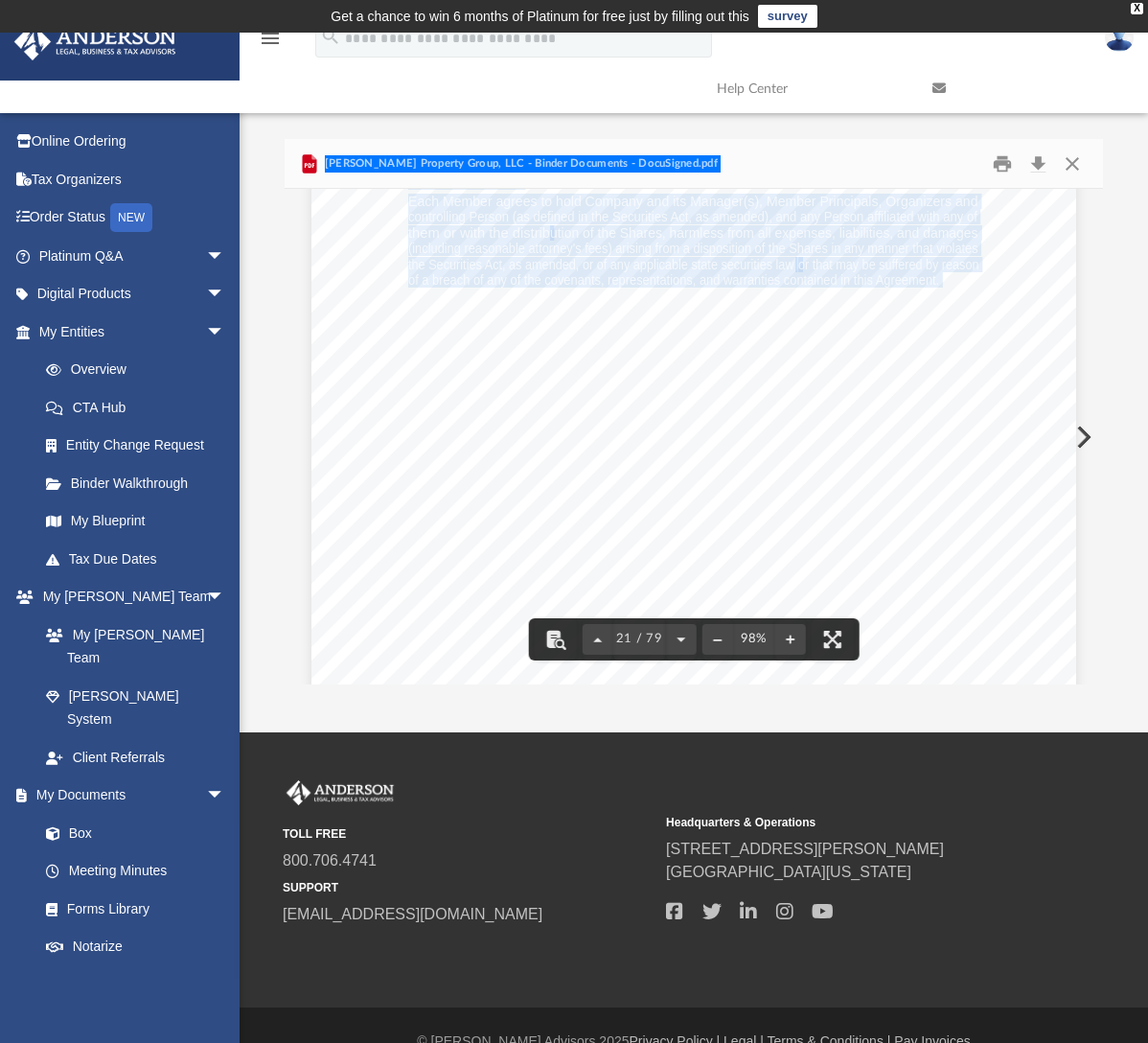
scroll to position [20518, 0]
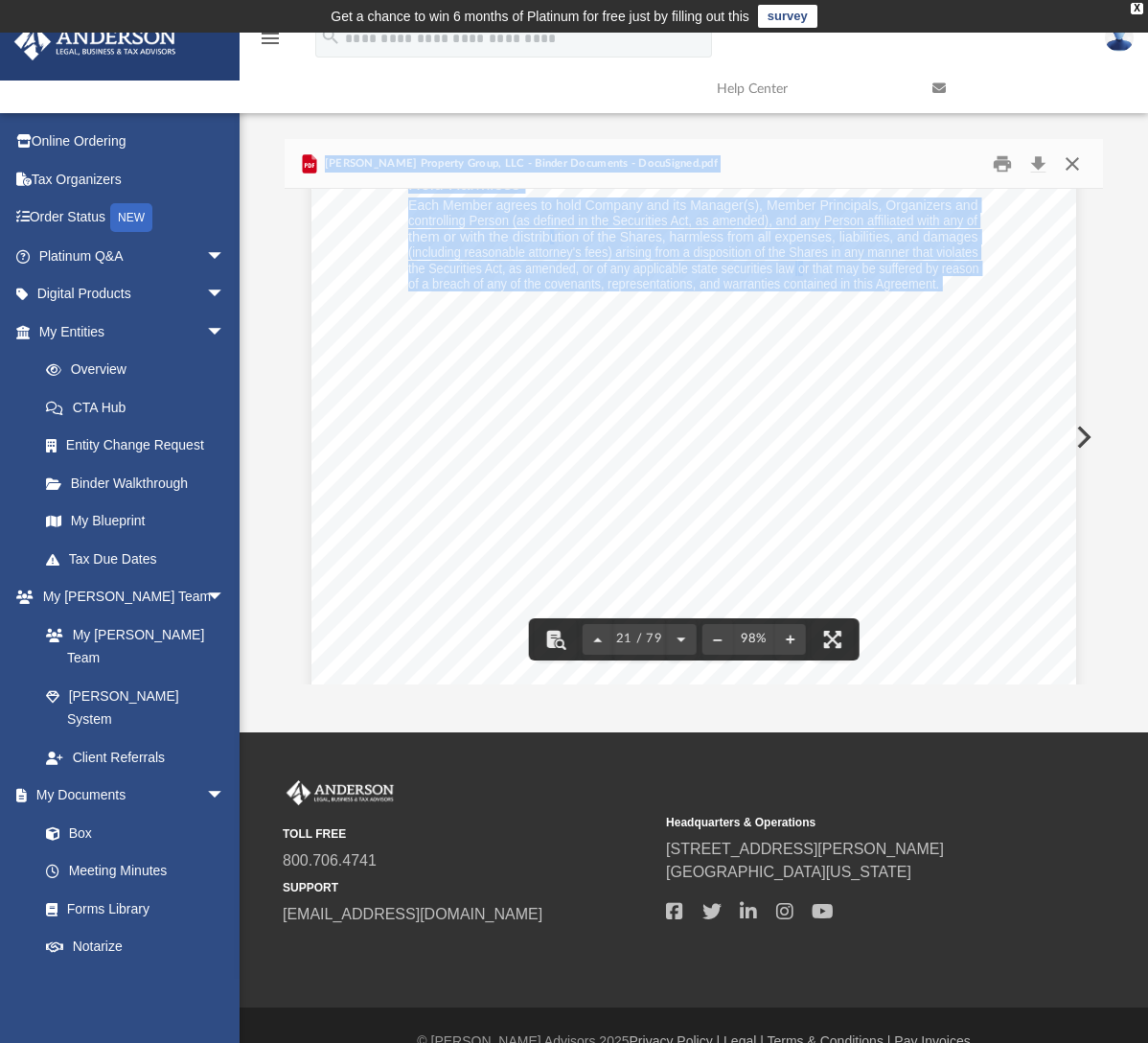
click at [1071, 162] on button "Close" at bounding box center [1073, 164] width 35 height 30
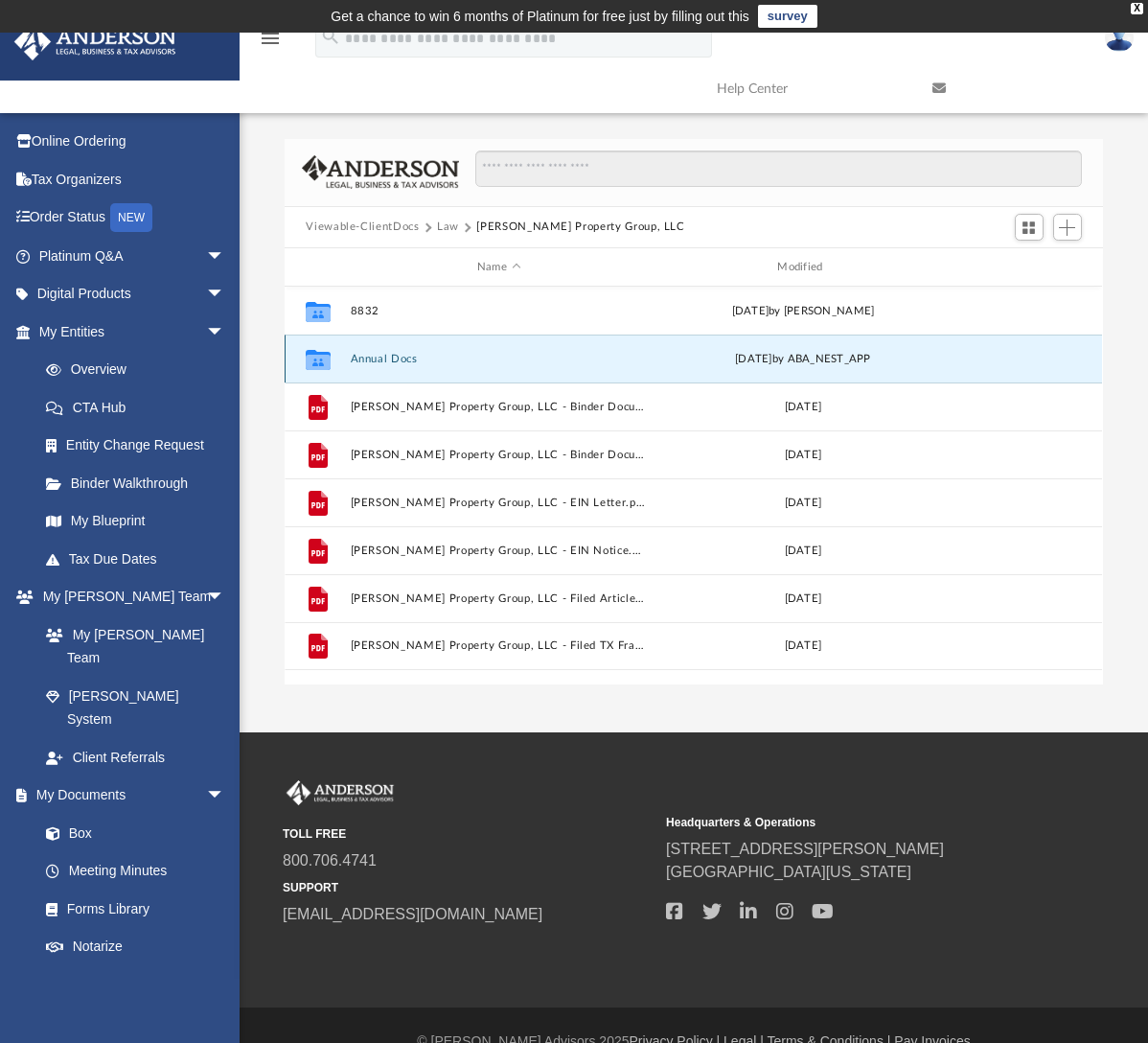
click at [371, 359] on button "Annual Docs" at bounding box center [499, 359] width 296 height 13
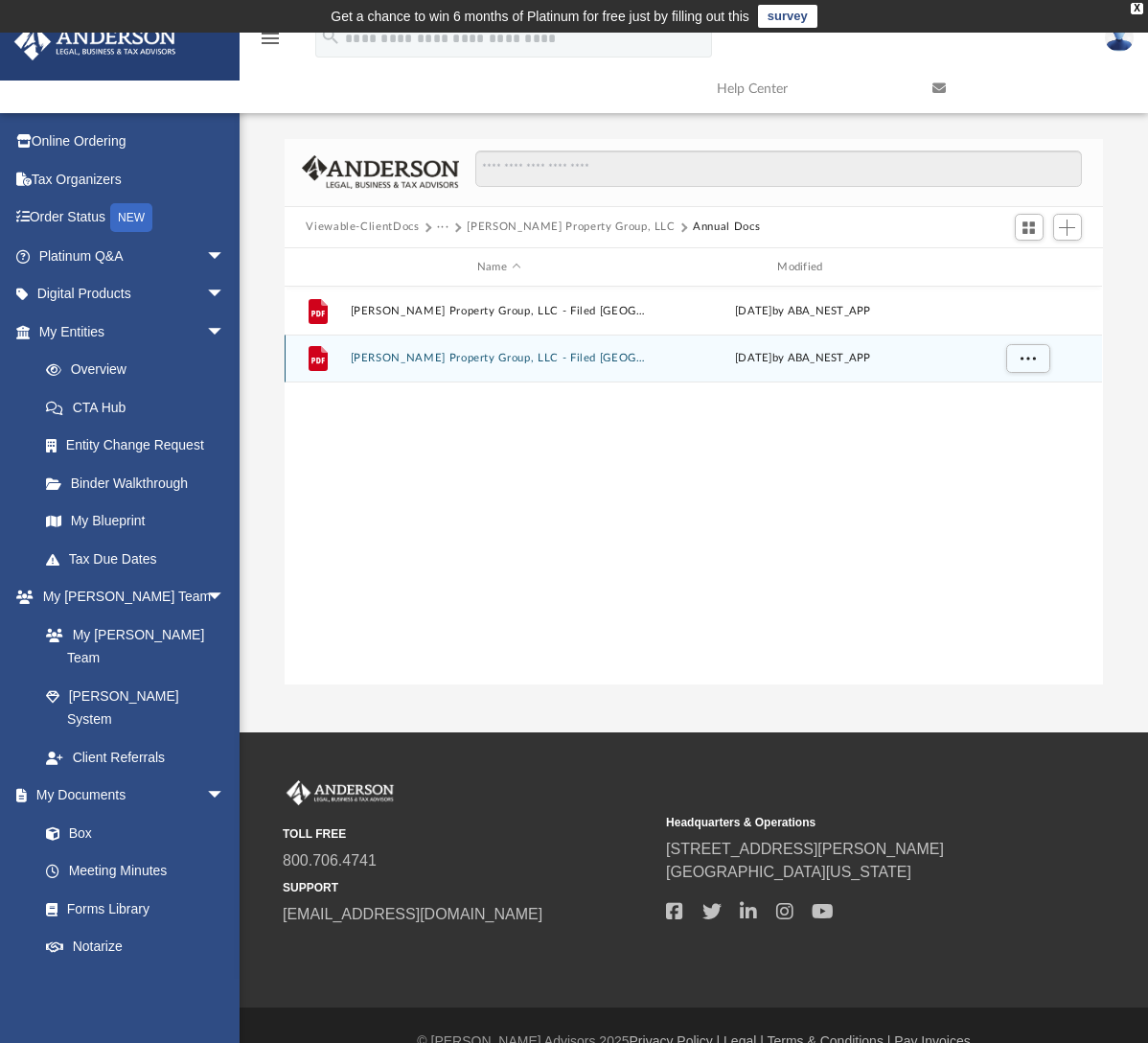
click at [412, 357] on button "[PERSON_NAME] Property Group, LLC - Filed [GEOGRAPHIC_DATA] [GEOGRAPHIC_DATA] […" at bounding box center [499, 359] width 296 height 13
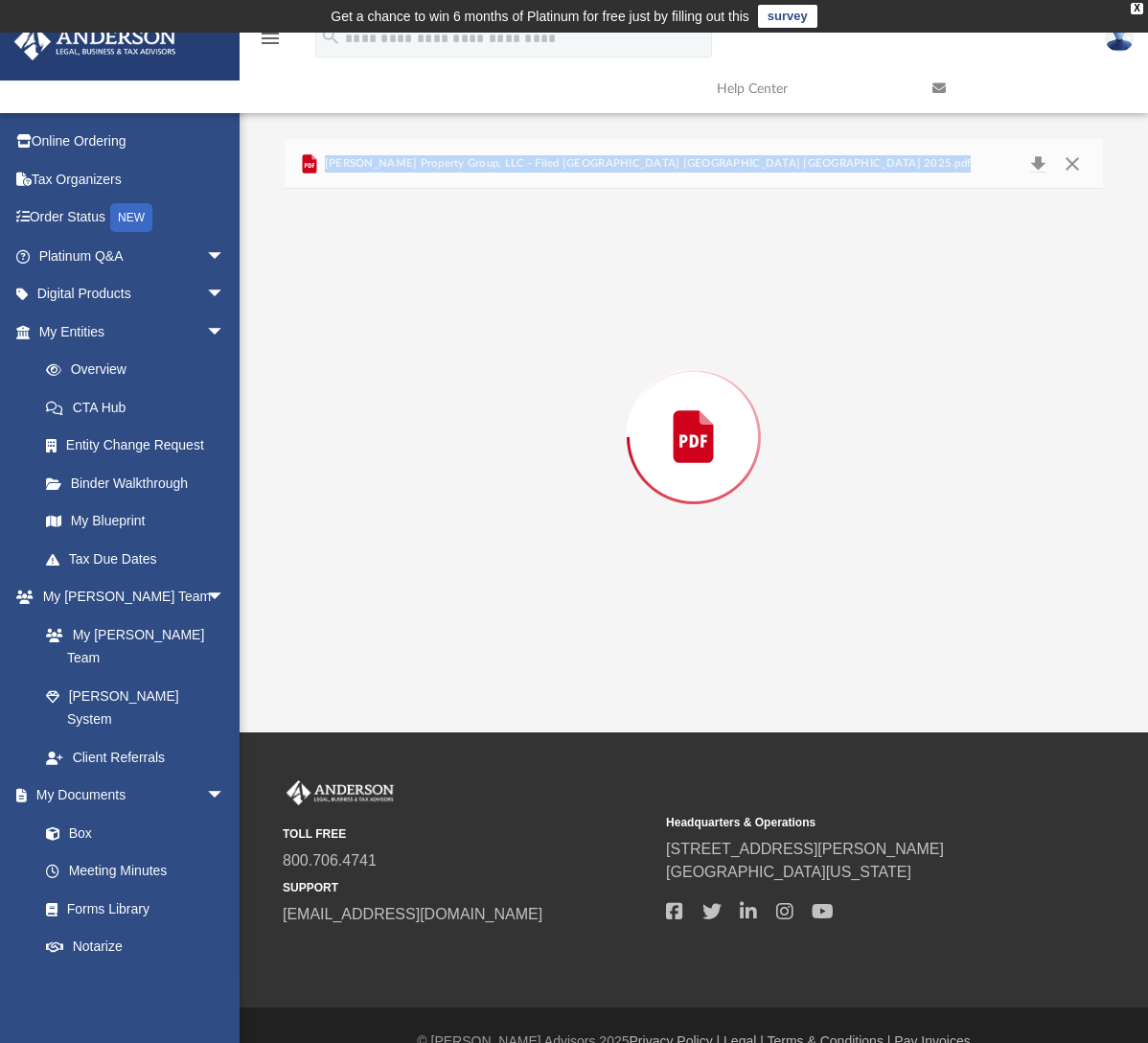
click at [412, 357] on div "Preview" at bounding box center [693, 436] width 817 height 495
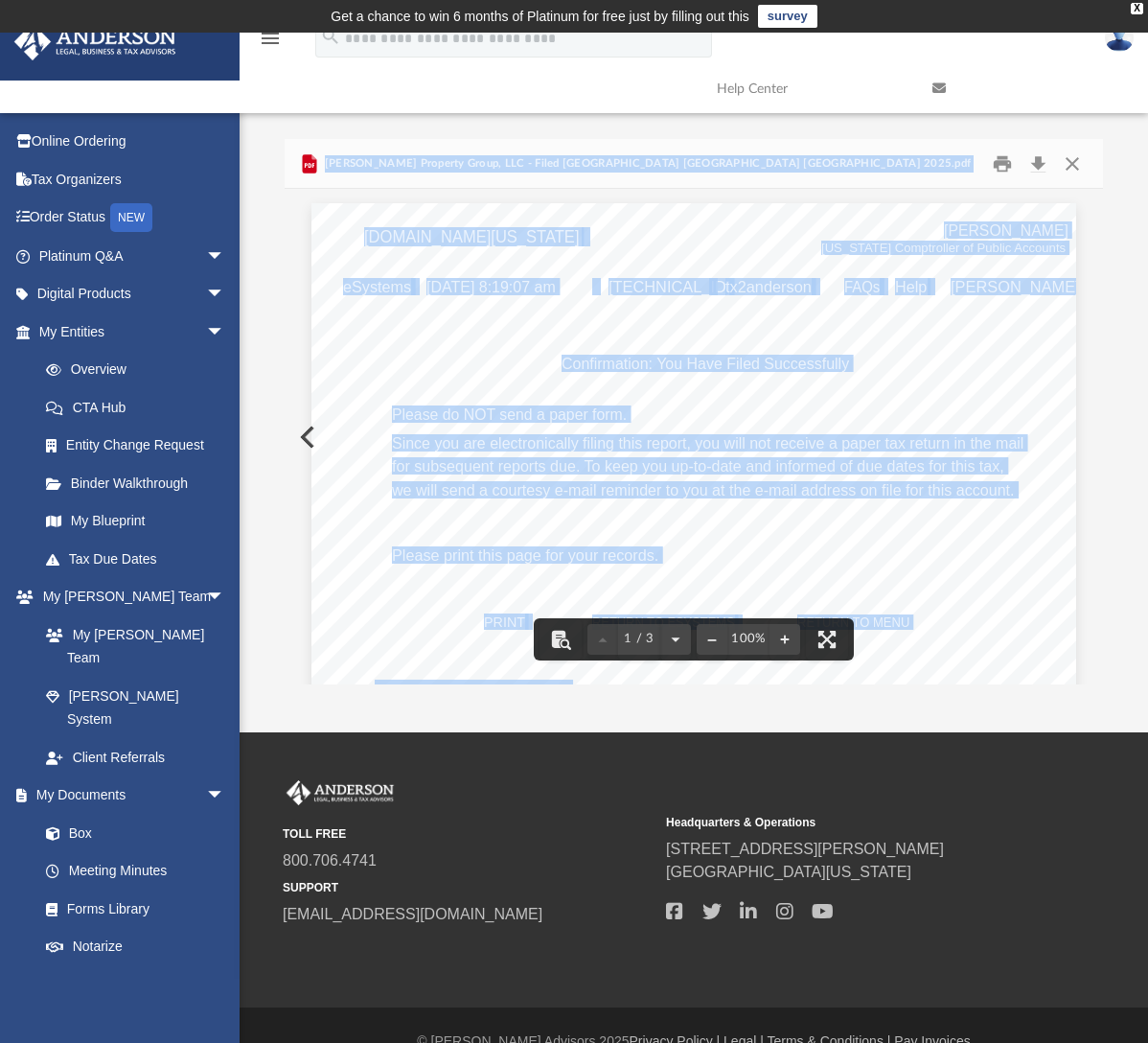
click at [405, 349] on div "Confirmation: You Have Filed Successfully Please do NOT send a paper form. Sinc…" at bounding box center [694, 745] width 765 height 1083
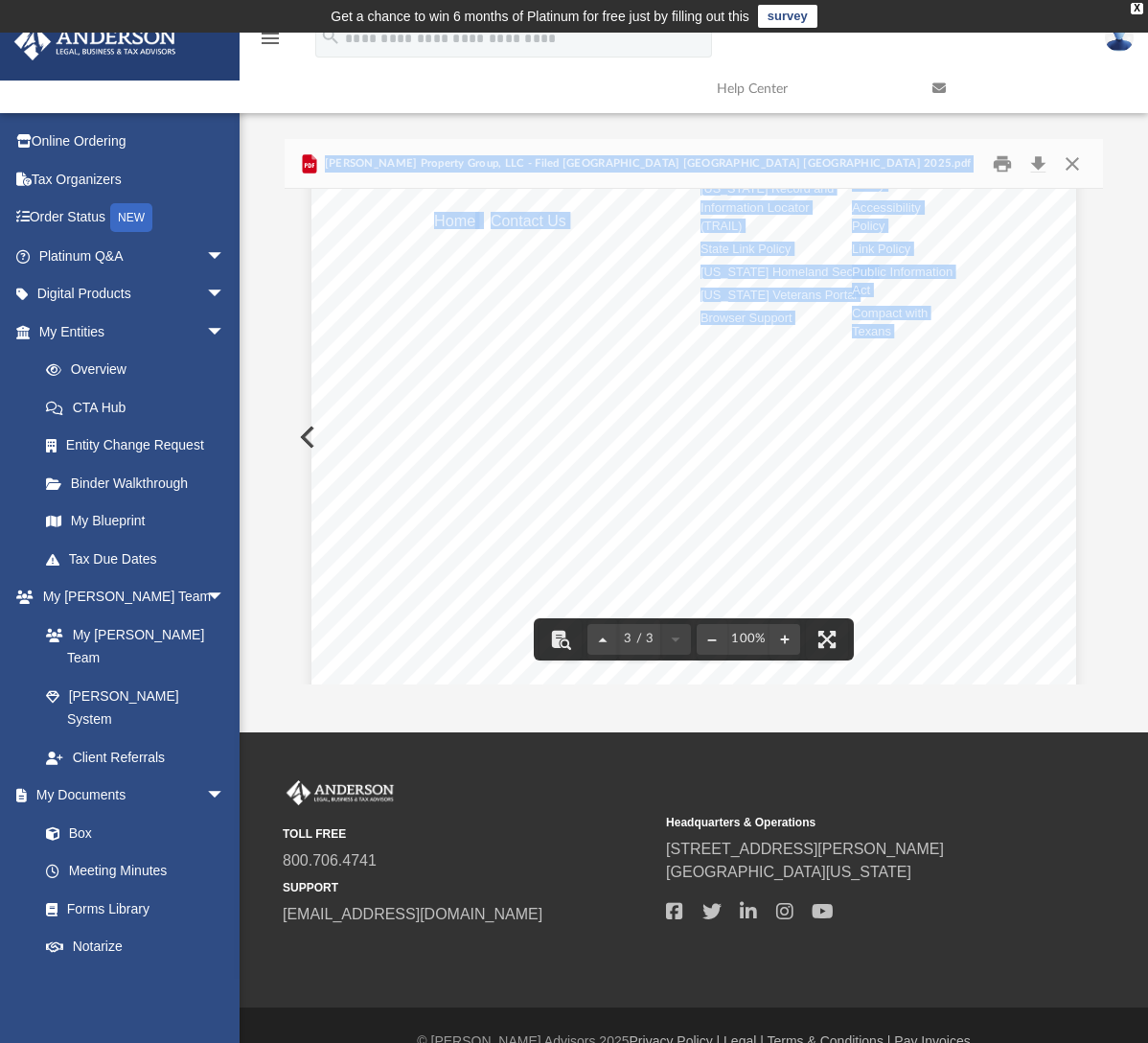
scroll to position [2780, 0]
